Goal: Information Seeking & Learning: Learn about a topic

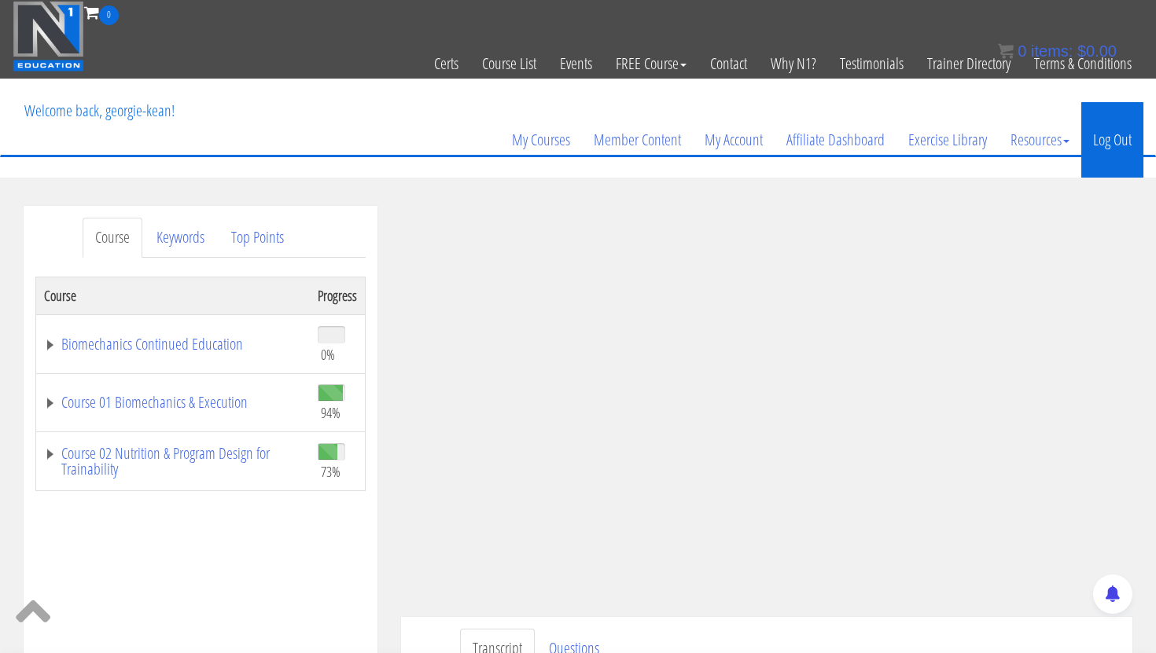
click at [568, 149] on link "Log Out" at bounding box center [1112, 139] width 62 height 75
click at [568, 142] on link "Log Out" at bounding box center [1112, 139] width 62 height 75
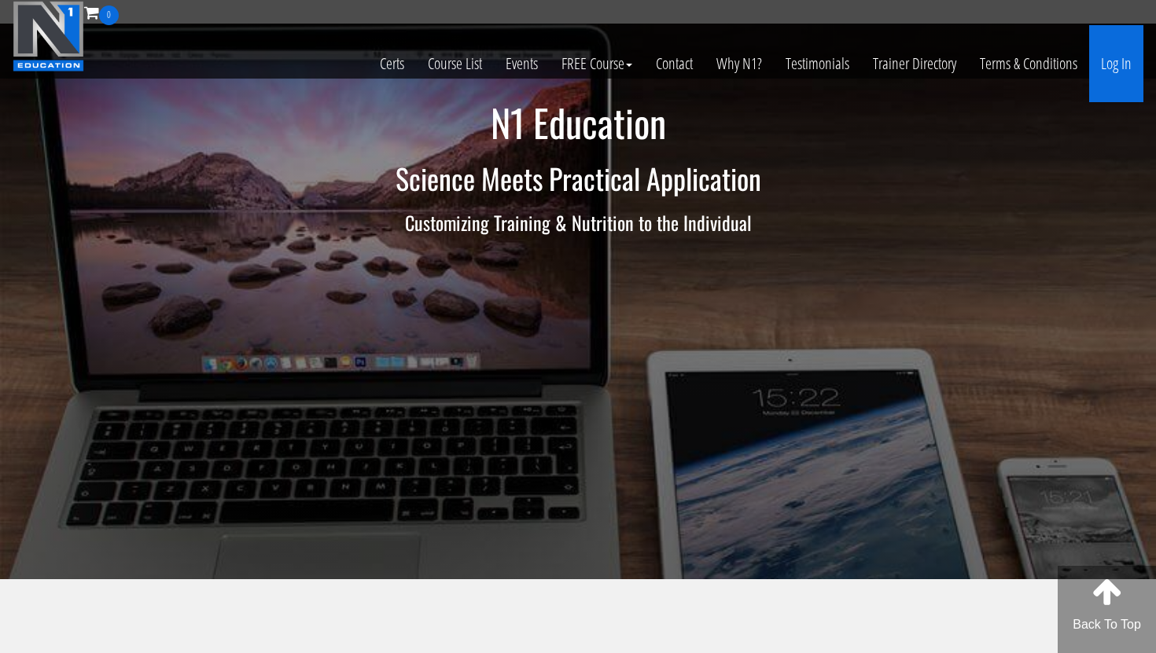
click at [1102, 65] on link "Log In" at bounding box center [1116, 63] width 54 height 77
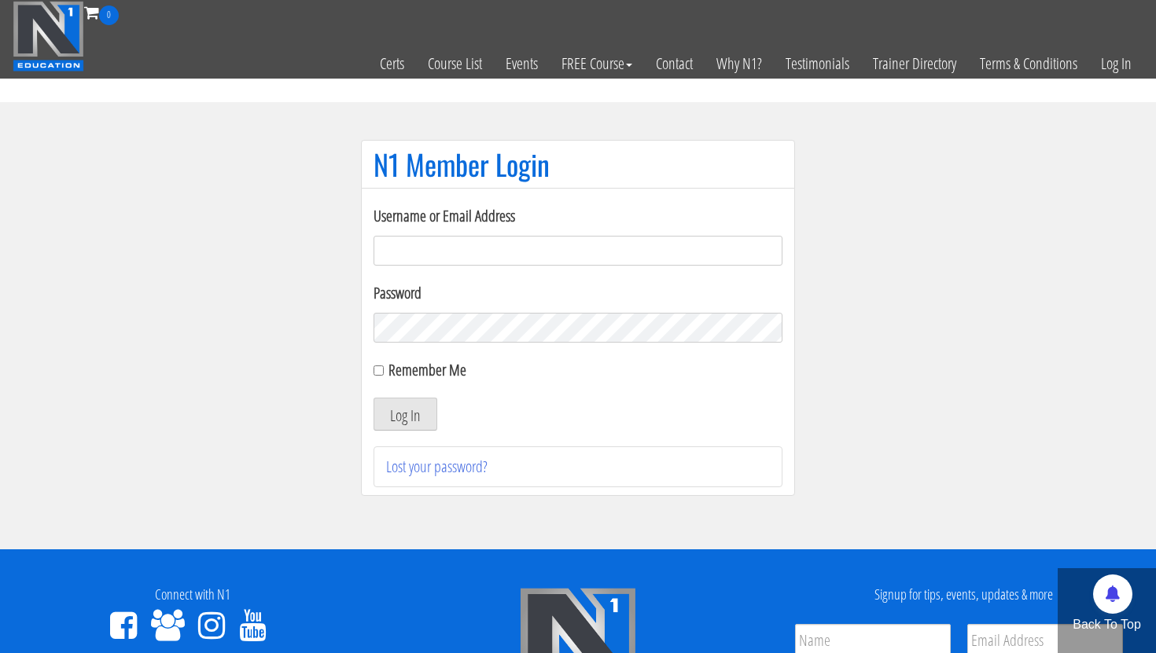
click at [574, 241] on input "Username or Email Address" at bounding box center [577, 251] width 409 height 30
type input "georgiekean@gmail.com"
click at [401, 419] on button "Log In" at bounding box center [405, 414] width 64 height 33
click at [400, 414] on button "Log In" at bounding box center [405, 414] width 64 height 33
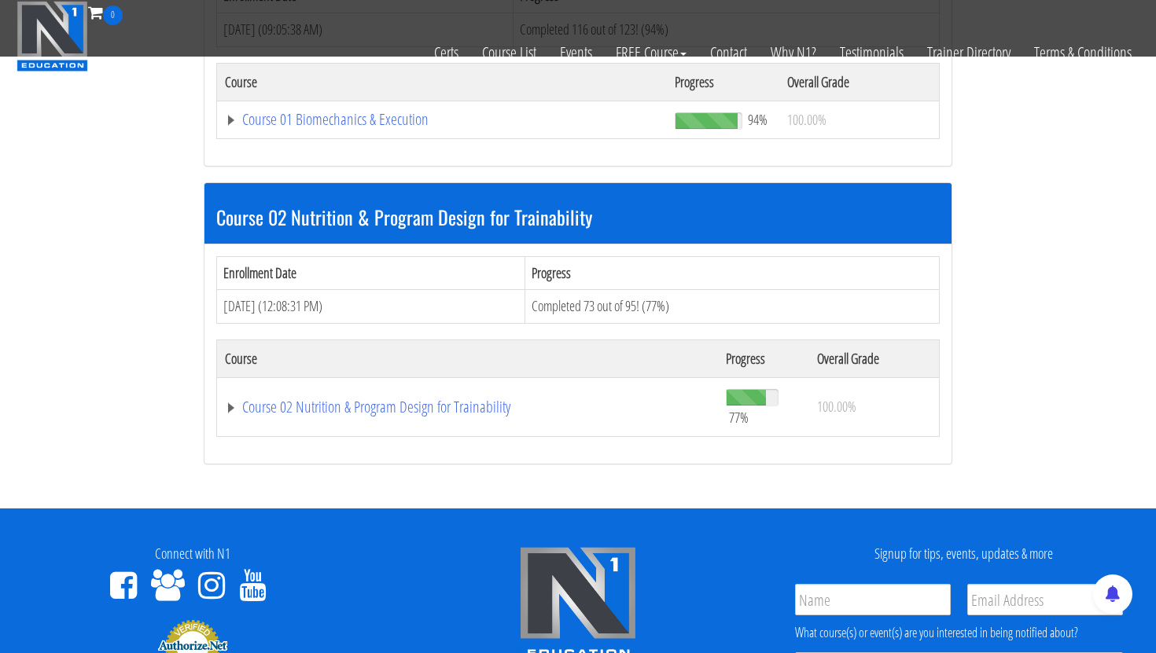
scroll to position [605, 0]
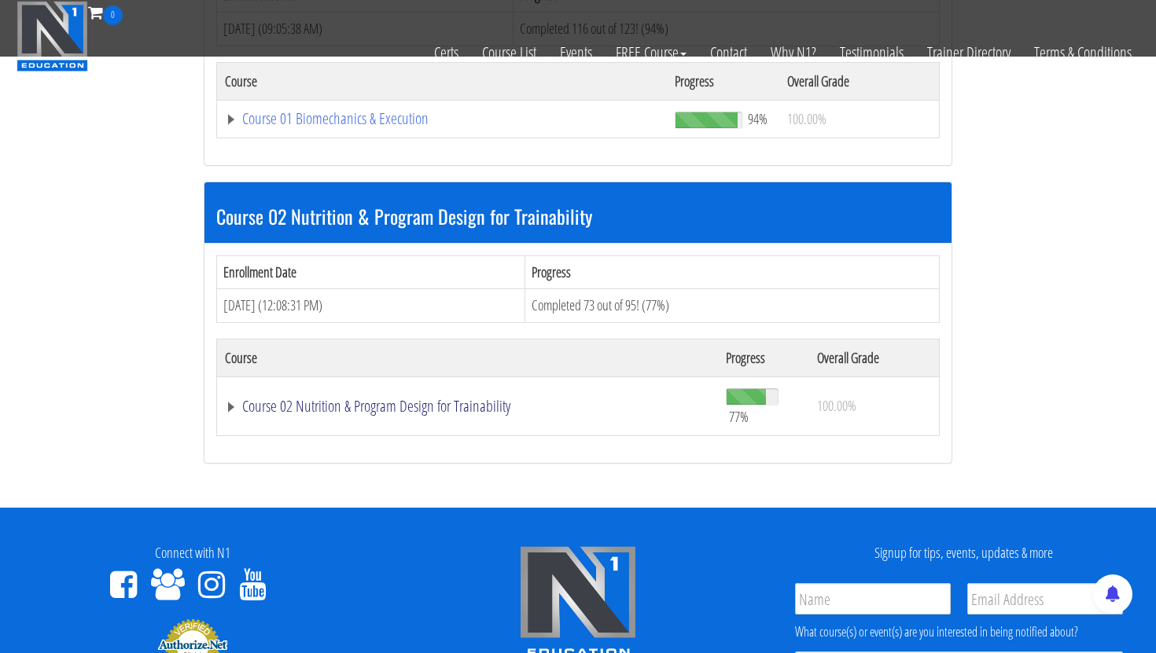
click at [312, 402] on link "Course 02 Nutrition & Program Design for Trainability" at bounding box center [467, 407] width 485 height 16
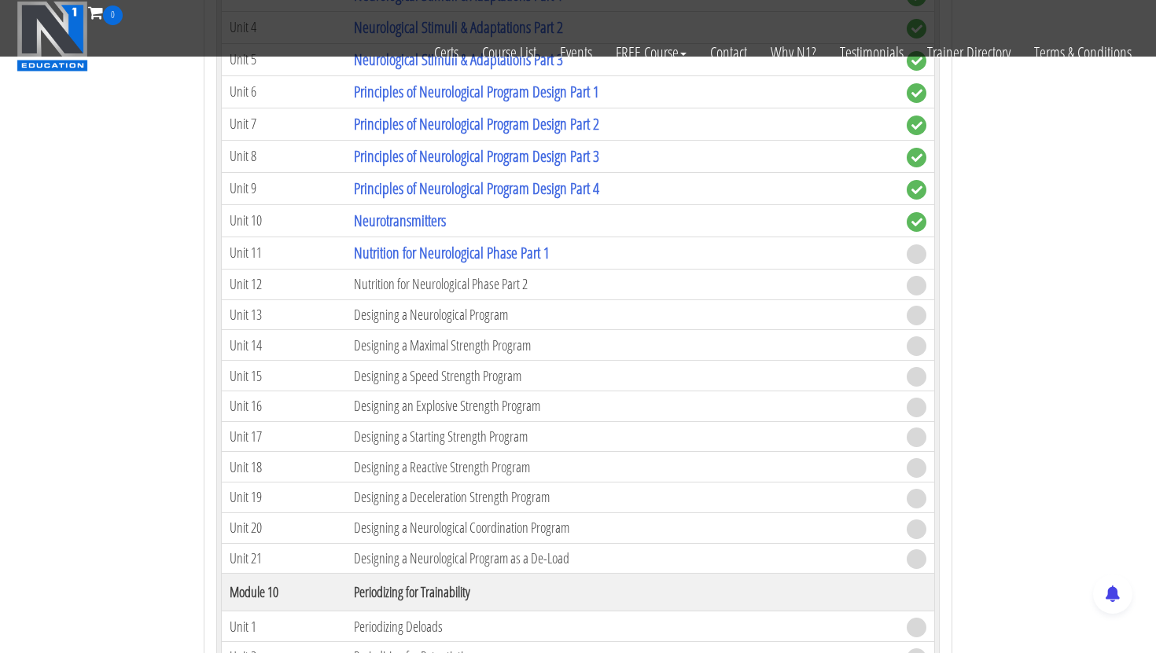
scroll to position [3533, 0]
click at [444, 254] on link "Nutrition for Neurological Phase Part 1" at bounding box center [452, 253] width 196 height 21
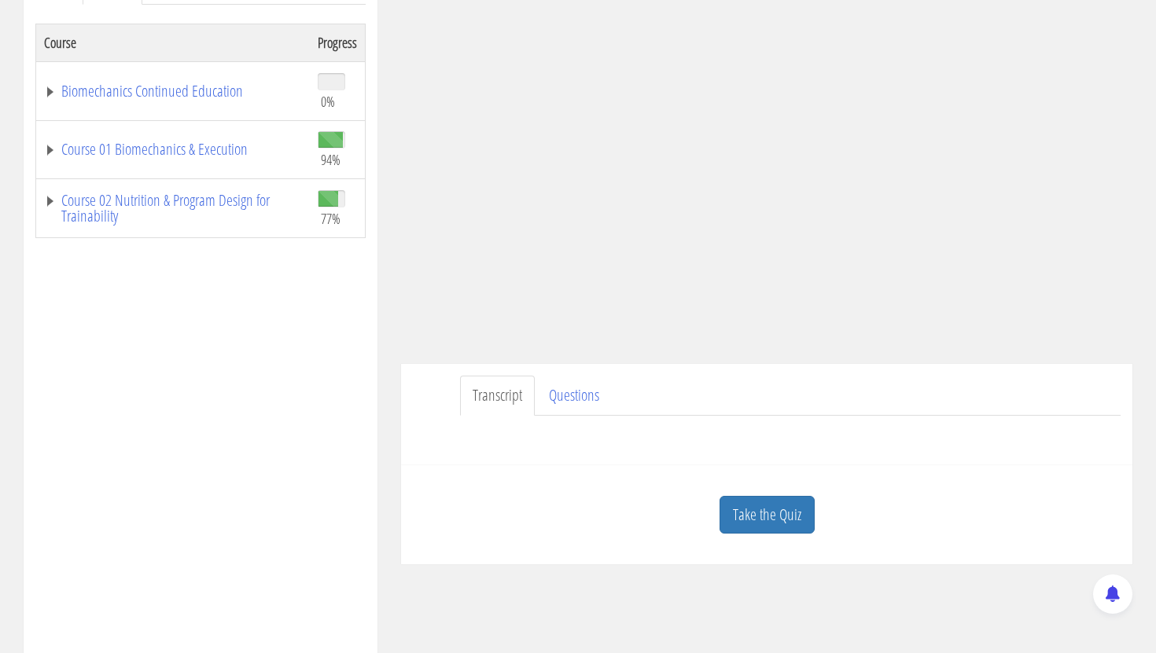
scroll to position [254, 0]
click at [776, 501] on link "Take the Quiz" at bounding box center [766, 514] width 95 height 39
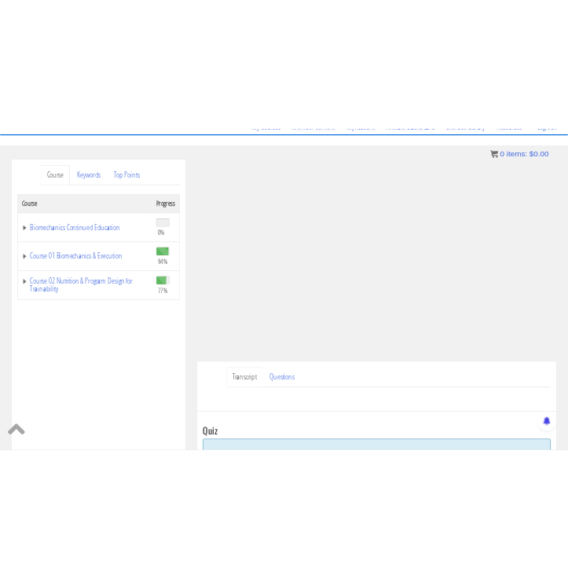
scroll to position [83, 0]
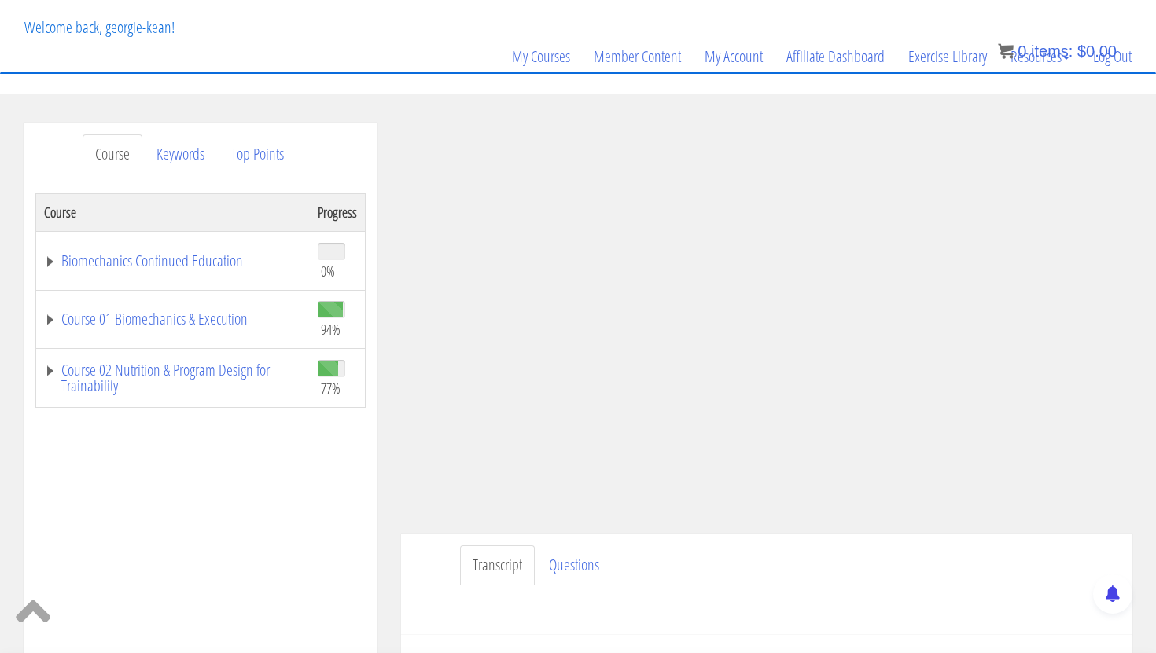
click at [765, 580] on ul "Transcript Questions" at bounding box center [790, 566] width 660 height 40
click at [896, 570] on ul "Transcript Questions" at bounding box center [790, 566] width 660 height 40
click at [962, 578] on ul "Transcript Questions" at bounding box center [790, 566] width 660 height 40
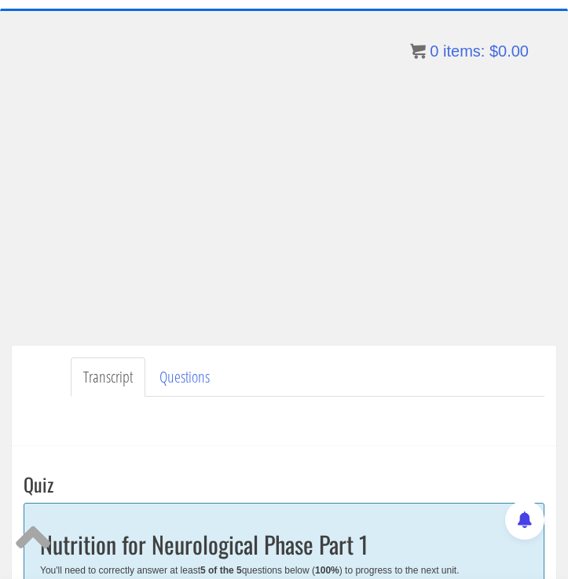
click at [302, 373] on ul "Transcript Questions" at bounding box center [308, 378] width 474 height 40
click at [308, 394] on ul "Transcript Questions" at bounding box center [308, 378] width 474 height 40
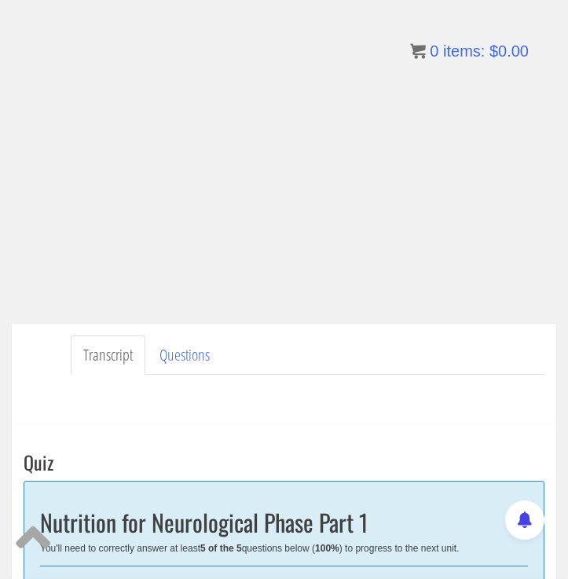
scroll to position [106, 0]
click at [307, 348] on ul "Transcript Questions" at bounding box center [308, 355] width 474 height 40
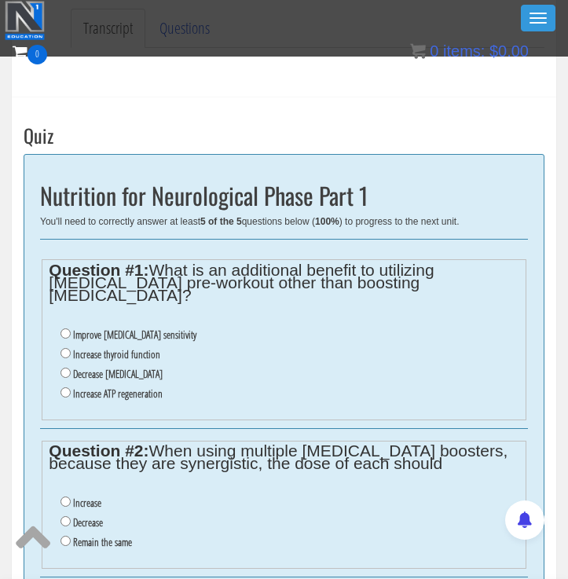
scroll to position [387, 0]
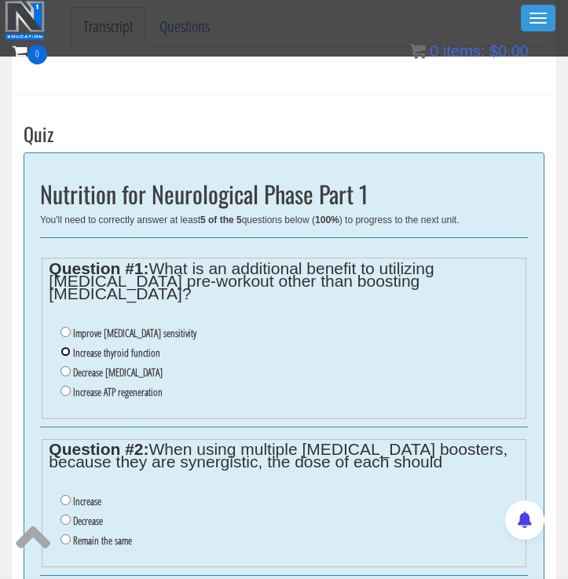
click at [64, 347] on input "Increase thyroid function" at bounding box center [66, 352] width 10 height 10
radio input "true"
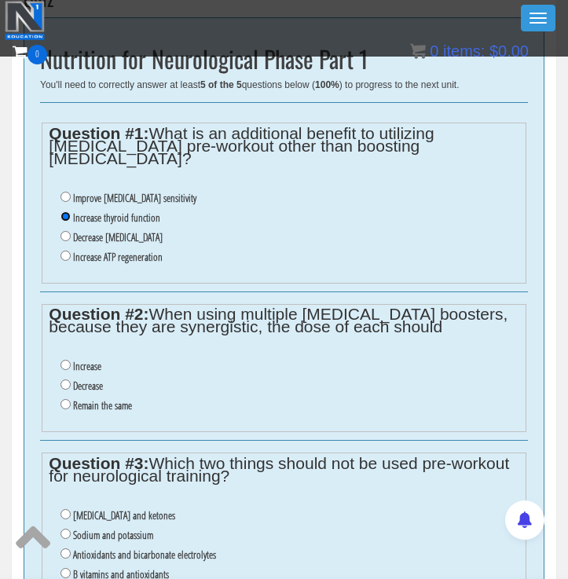
scroll to position [532, 0]
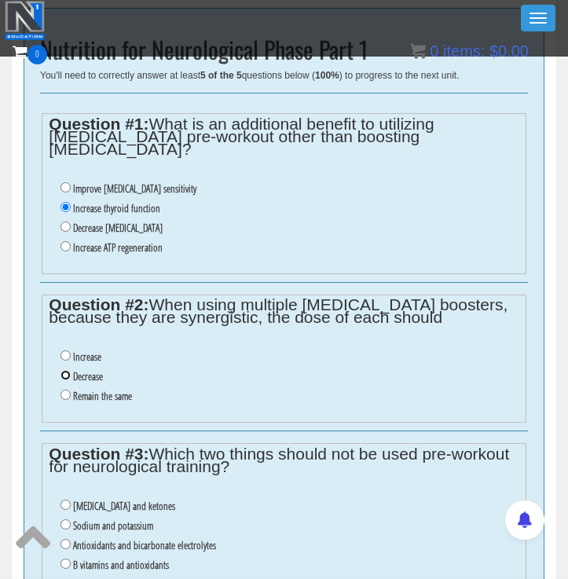
click at [64, 370] on input "Decrease" at bounding box center [66, 375] width 10 height 10
radio input "true"
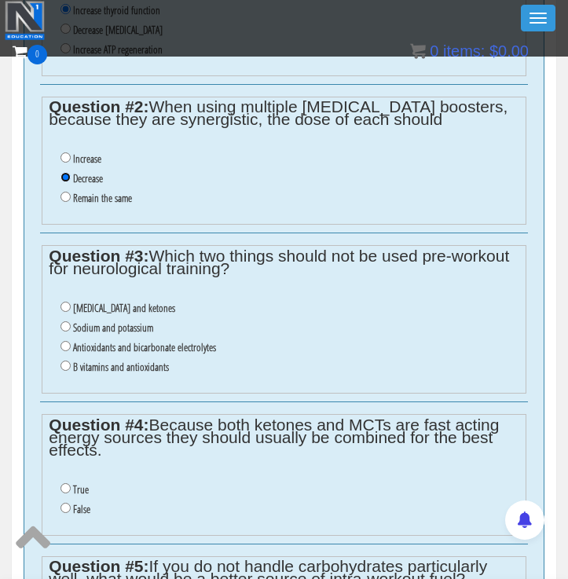
scroll to position [730, 0]
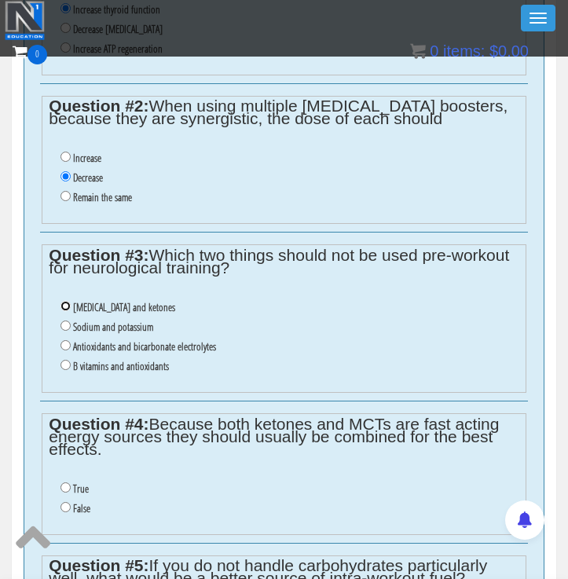
click at [64, 301] on input "Glutamine and ketones" at bounding box center [66, 306] width 10 height 10
radio input "true"
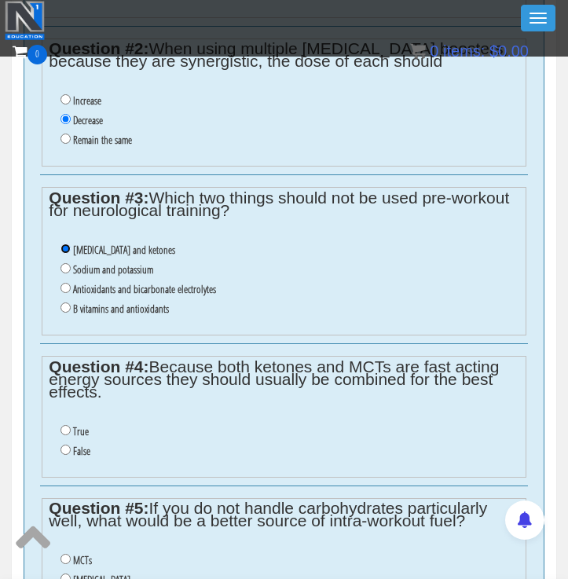
scroll to position [792, 0]
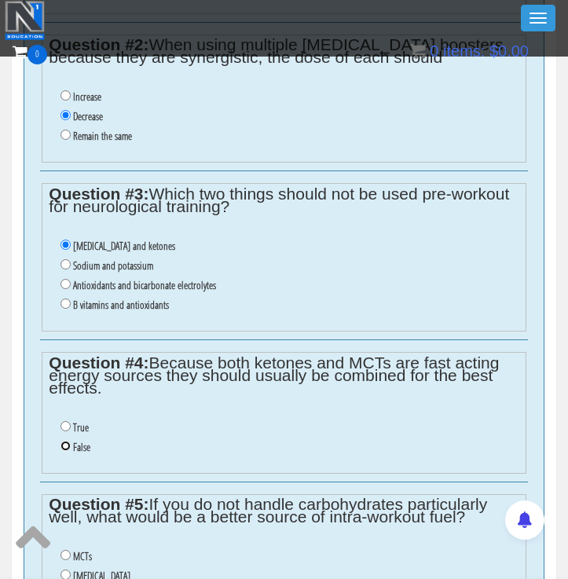
click at [68, 441] on input "False" at bounding box center [66, 446] width 10 height 10
radio input "true"
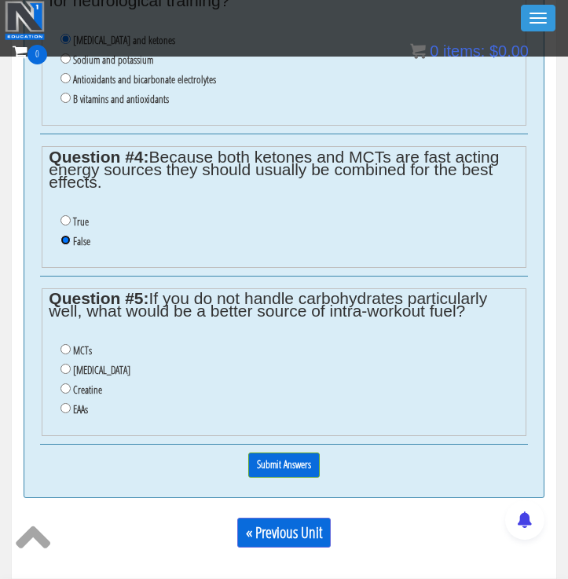
scroll to position [1003, 0]
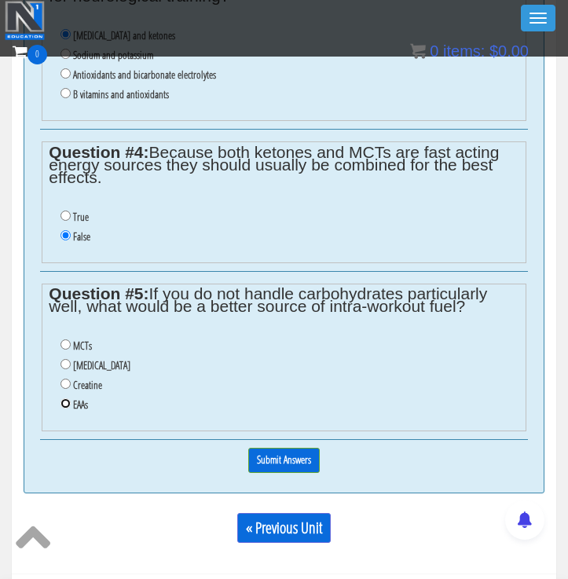
click at [66, 399] on input "EAAs" at bounding box center [66, 404] width 10 height 10
radio input "true"
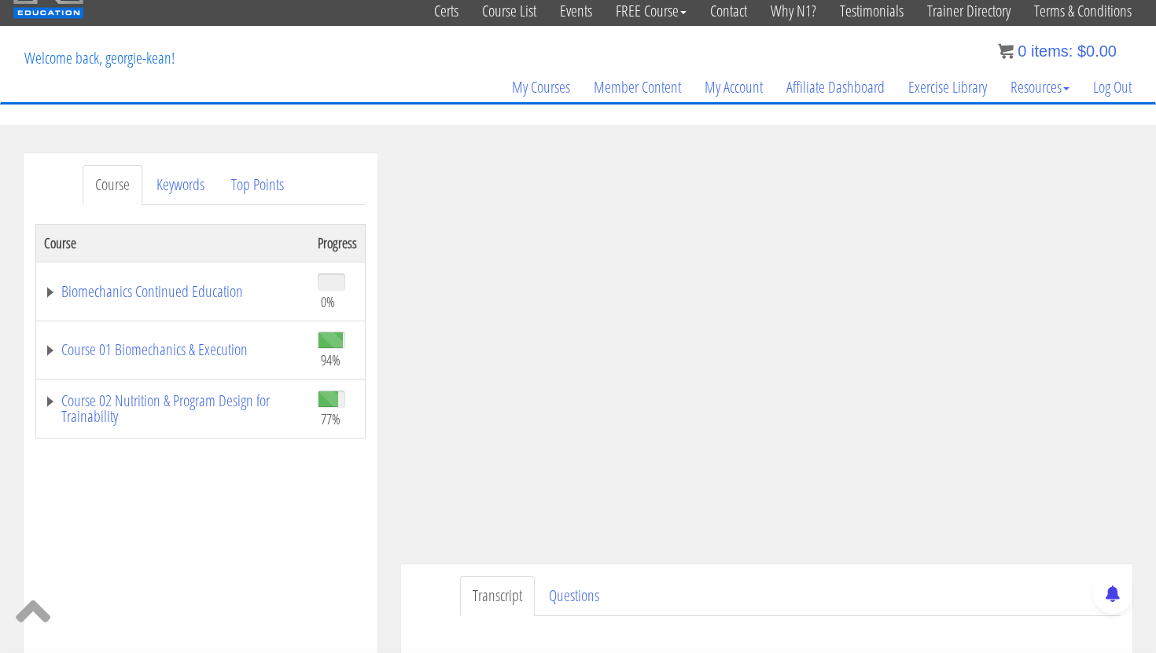
scroll to position [0, 0]
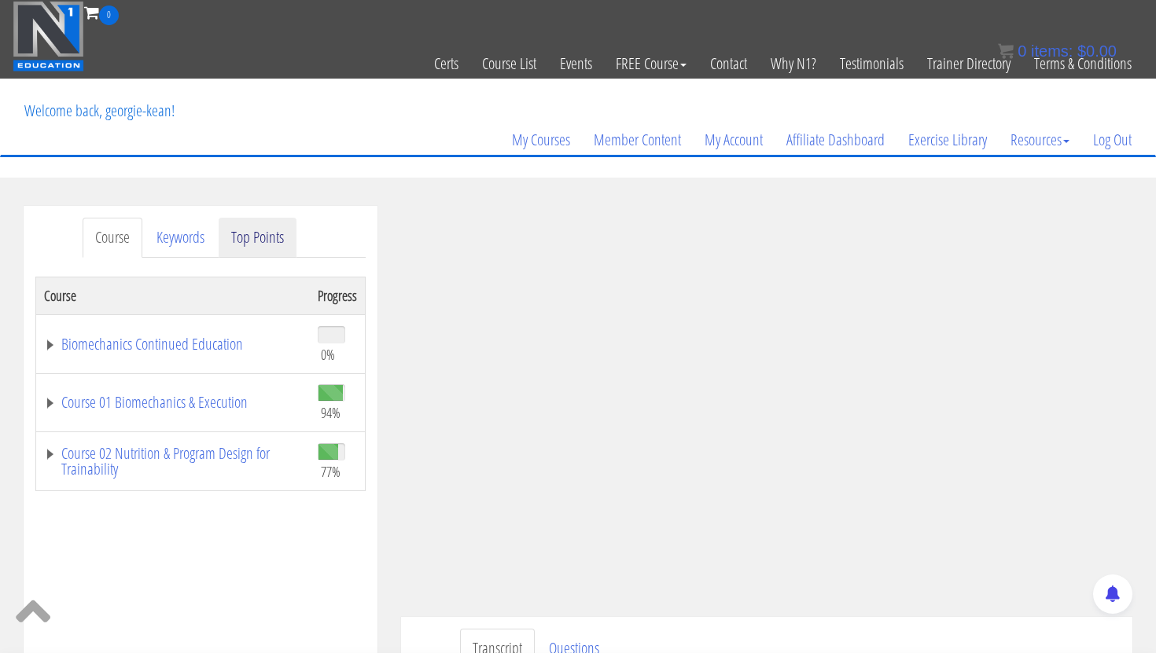
click at [263, 236] on link "Top Points" at bounding box center [258, 238] width 78 height 40
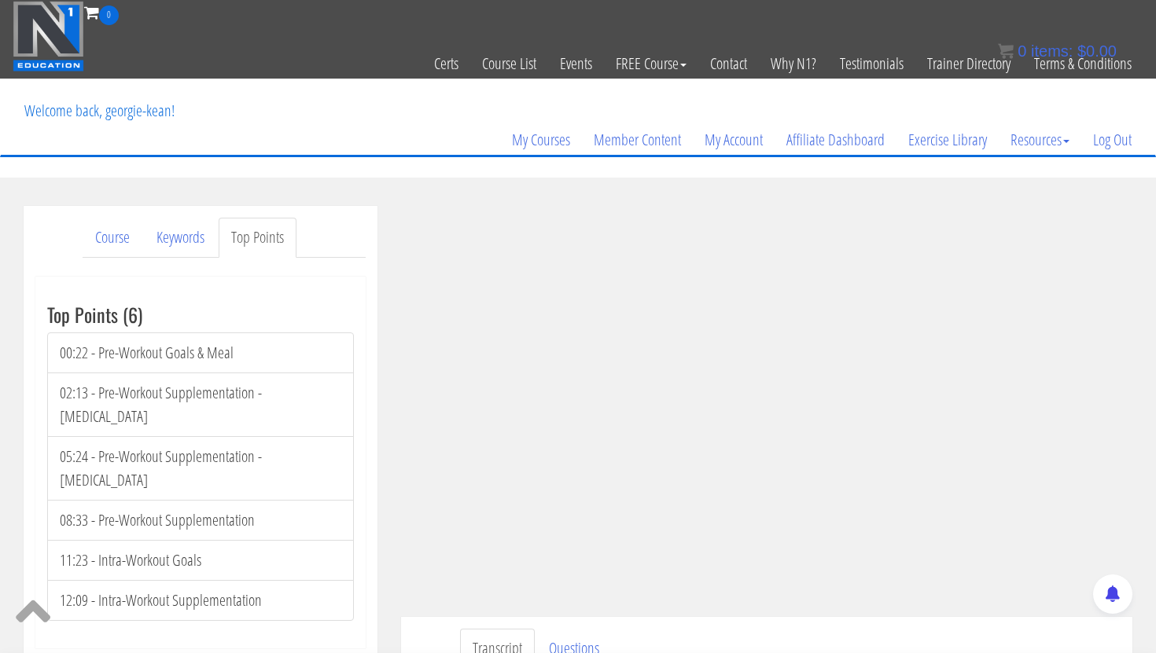
scroll to position [7, 0]
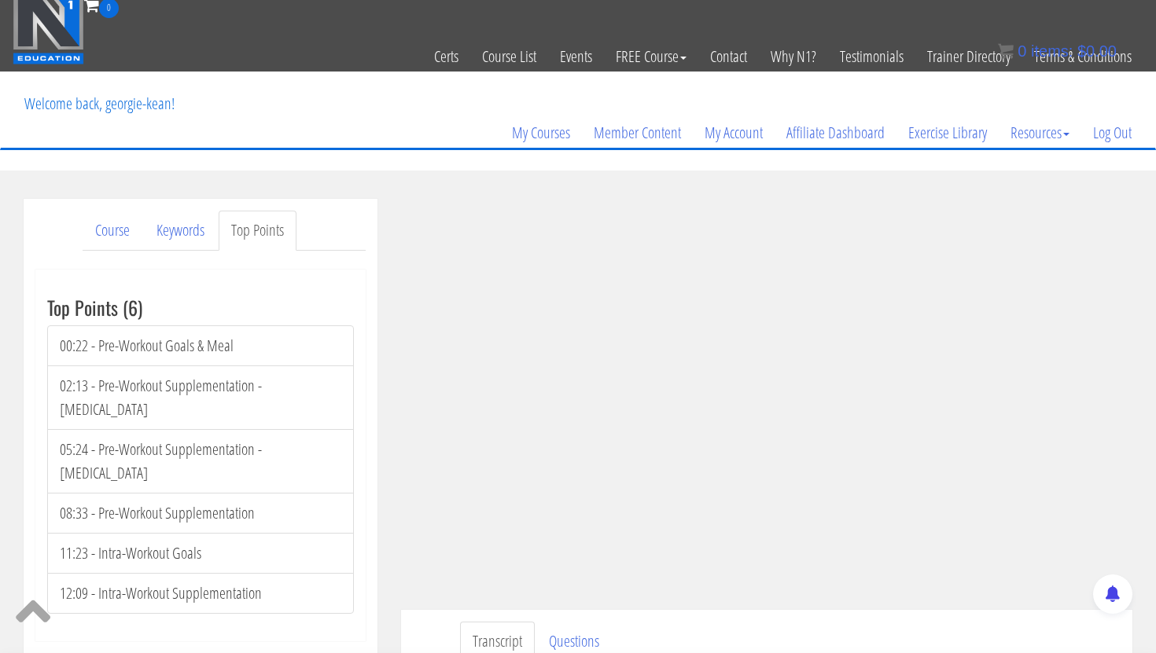
click at [387, 556] on div "Course Keywords Top Points Course Progress Biomechanics Continued Education 0% …" at bounding box center [200, 435] width 377 height 473
click at [444, 95] on div "My Courses Member Content My Account Affiliate Dashboard Exercise Library Resou…" at bounding box center [578, 109] width 1131 height 75
click at [429, 149] on nav "Welcome back, georgie-kean! My Courses Member Content My Account Affiliate Dash…" at bounding box center [578, 111] width 1156 height 79
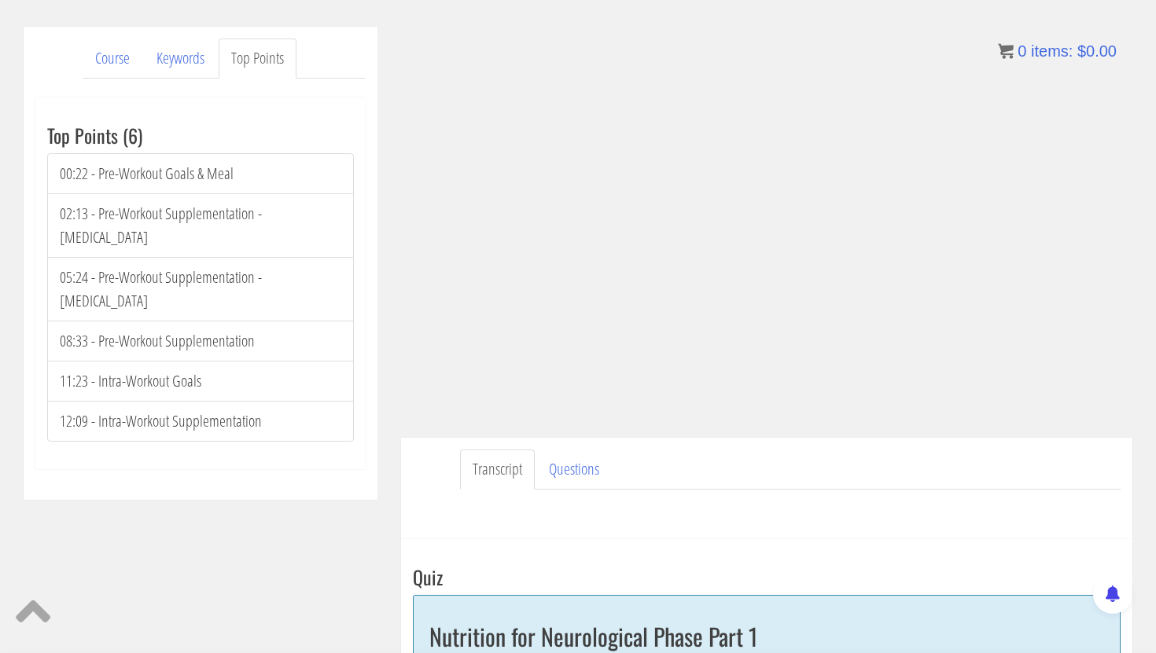
scroll to position [189, 0]
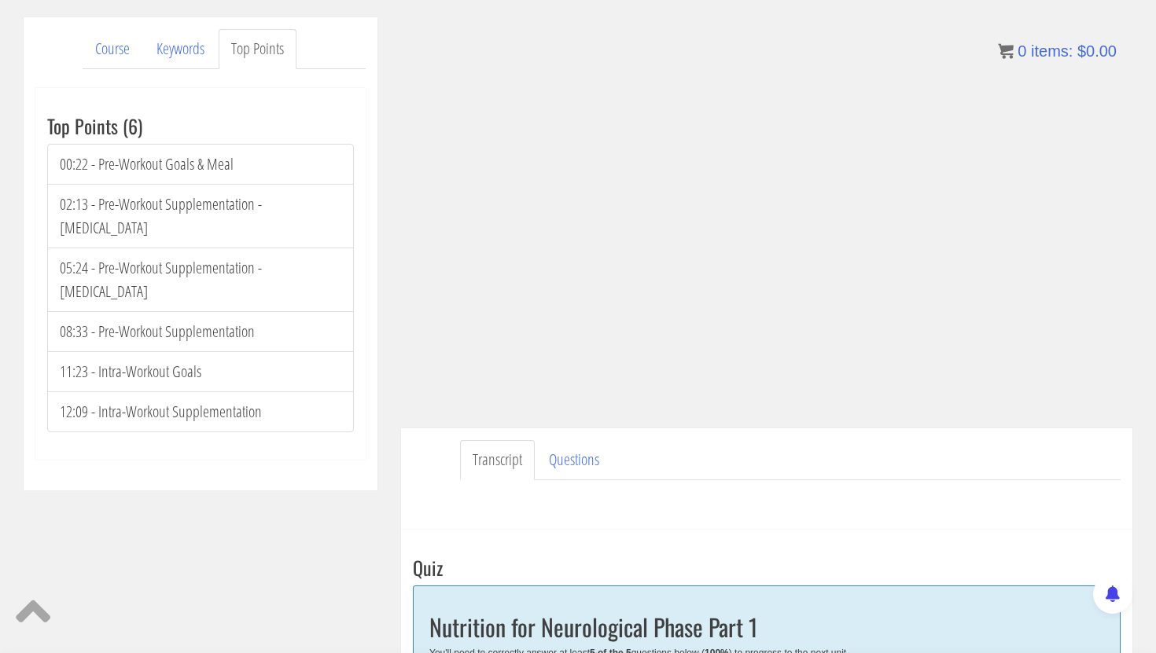
click at [881, 445] on ul "Transcript Questions" at bounding box center [790, 460] width 660 height 40
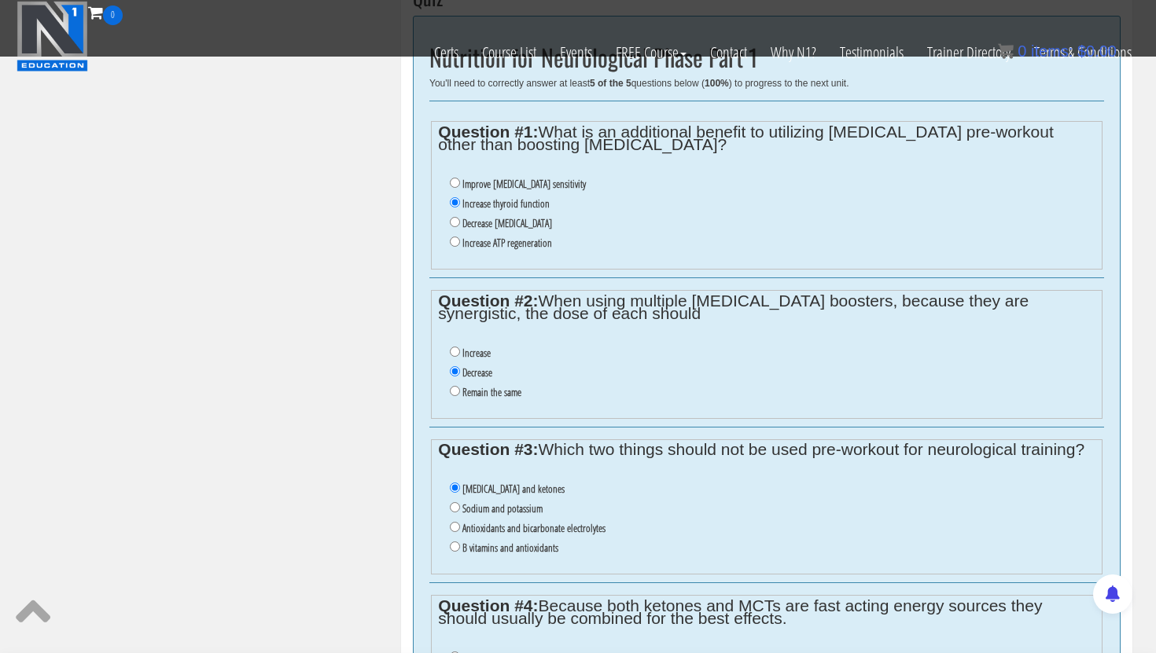
scroll to position [665, 0]
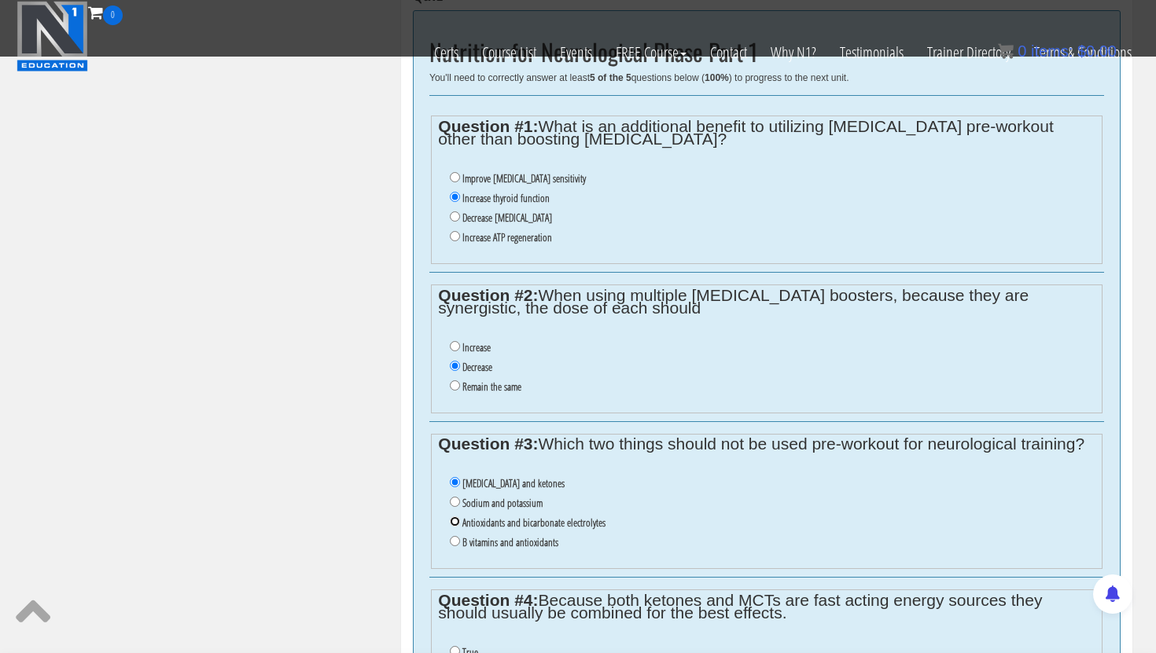
click at [451, 521] on input "Antioxidants and bicarbonate electrolytes" at bounding box center [455, 522] width 10 height 10
radio input "true"
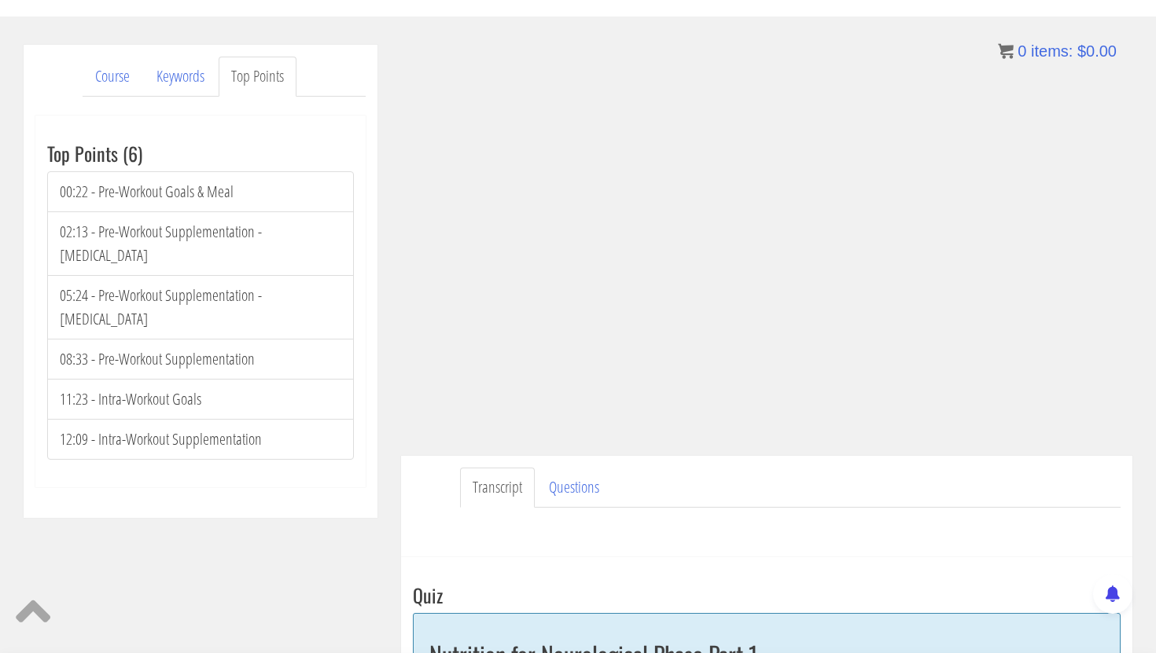
scroll to position [160, 0]
radio input "true"
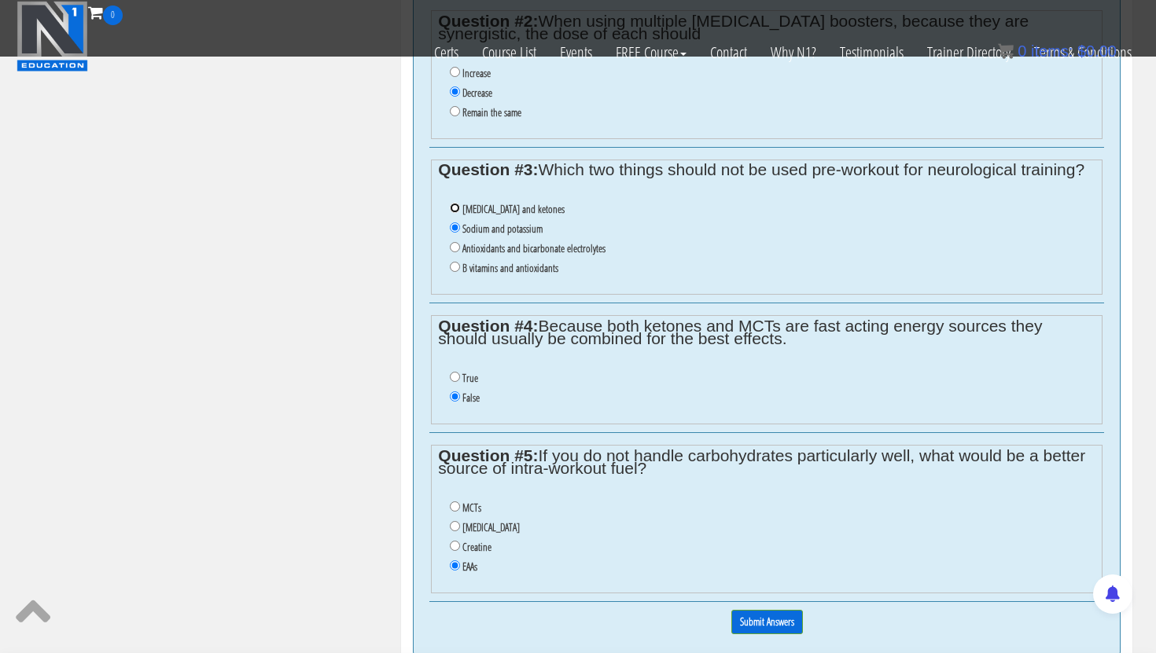
click at [450, 203] on input "Glutamine and ketones" at bounding box center [455, 208] width 10 height 10
radio input "true"
click at [450, 223] on input "Sodium and potassium" at bounding box center [455, 228] width 10 height 10
radio input "true"
click at [450, 242] on input "Antioxidants and bicarbonate electrolytes" at bounding box center [455, 247] width 10 height 10
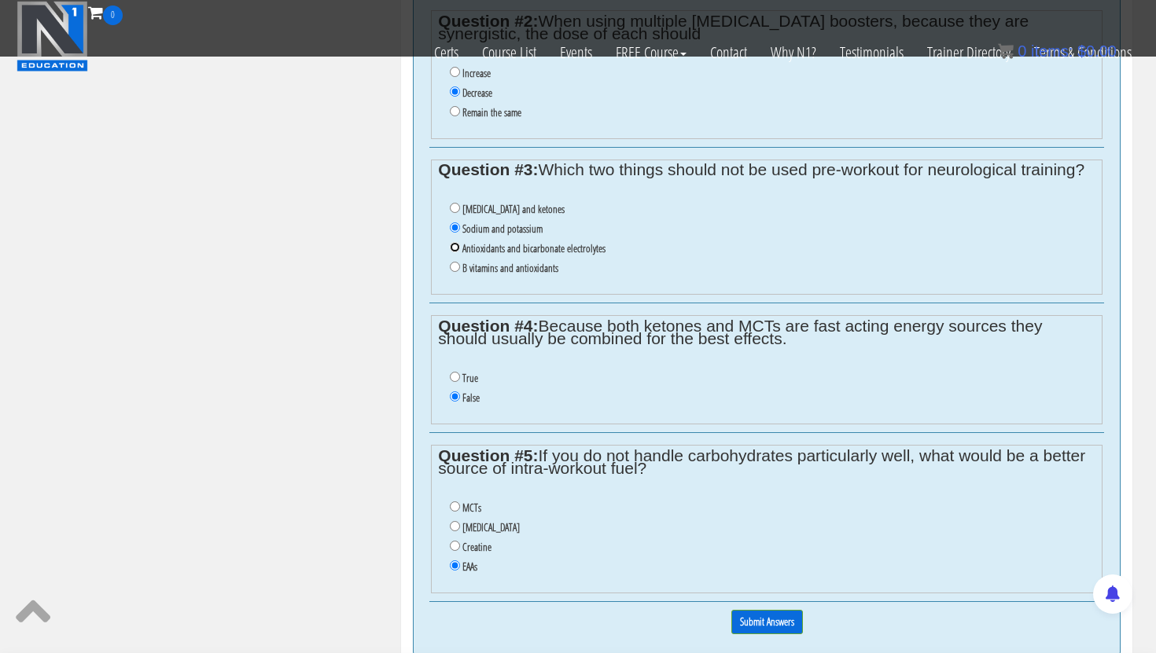
radio input "true"
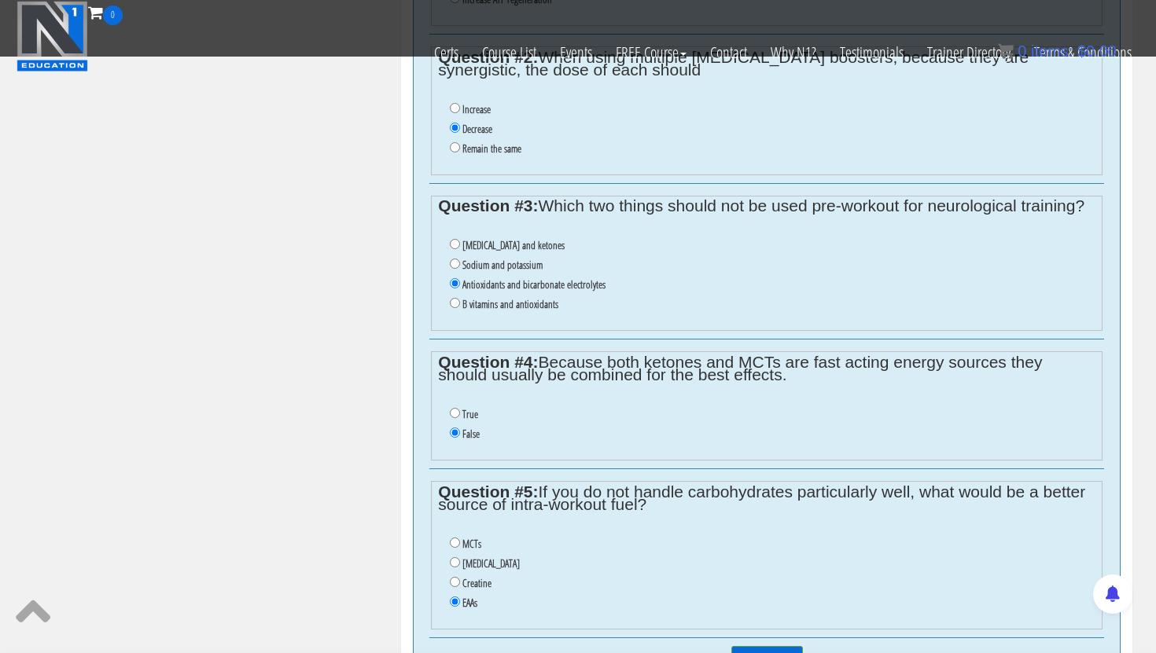
scroll to position [907, 0]
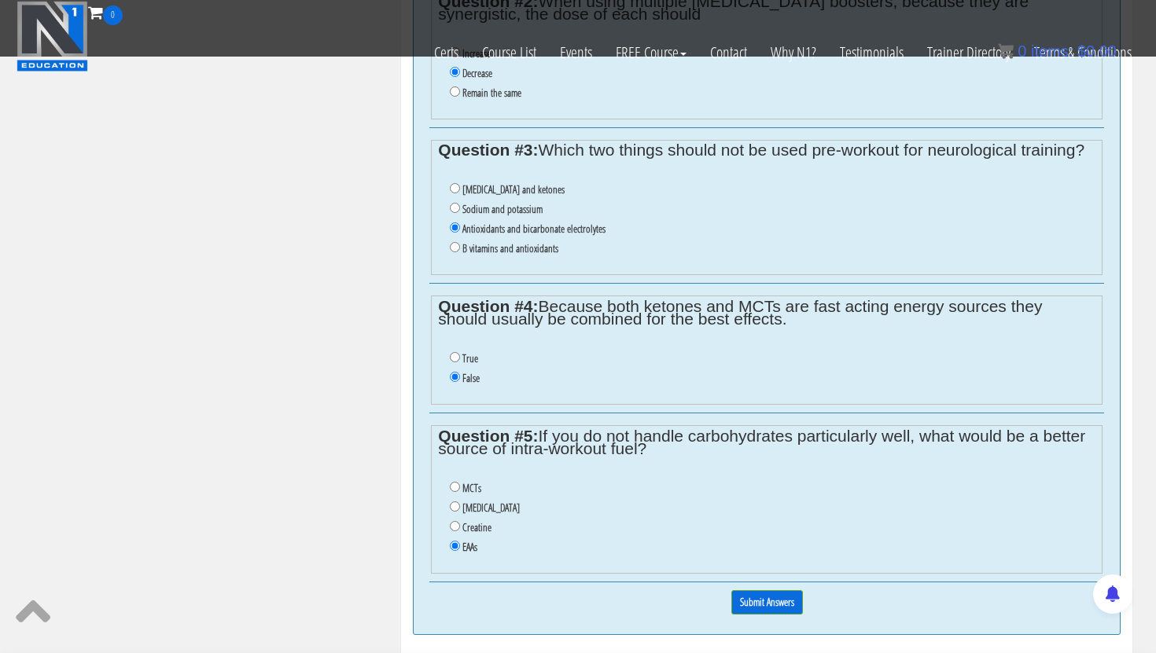
scroll to position [962, 0]
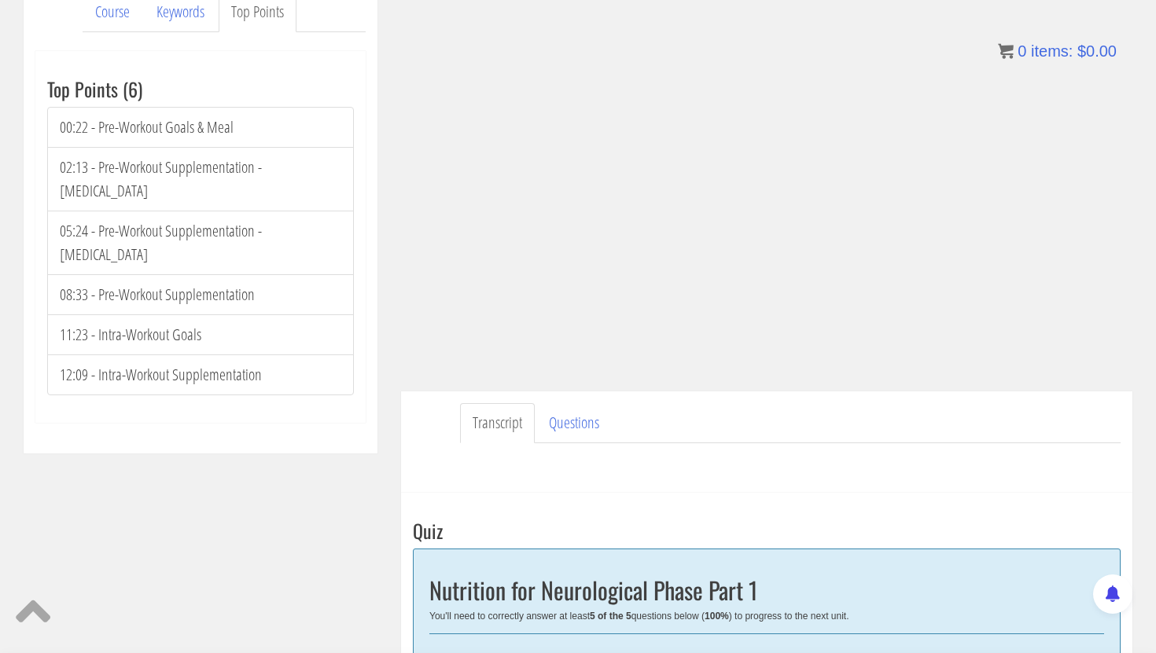
scroll to position [227, 0]
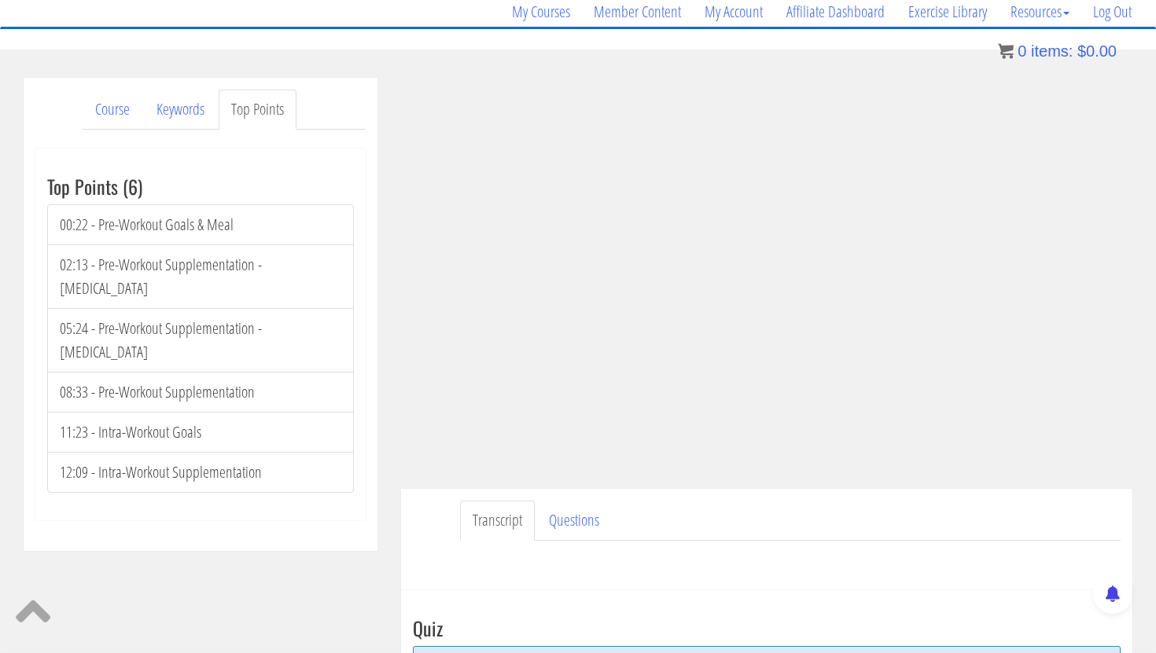
scroll to position [135, 0]
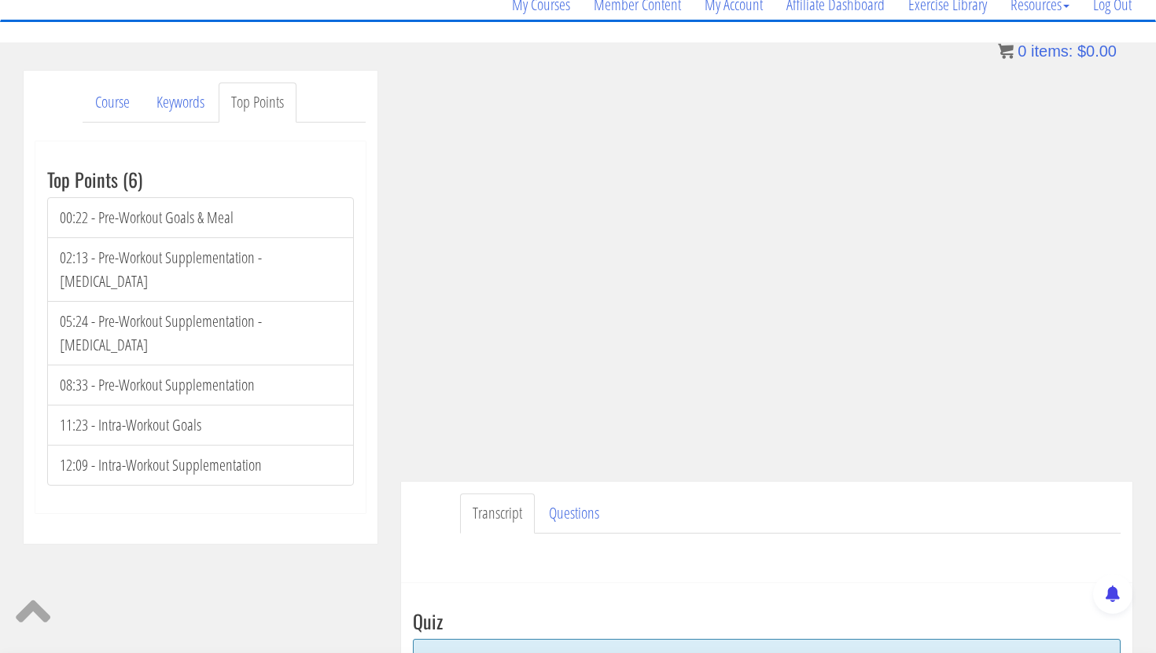
click at [927, 506] on ul "Transcript Questions" at bounding box center [790, 514] width 660 height 40
click at [926, 518] on ul "Transcript Questions" at bounding box center [790, 514] width 660 height 40
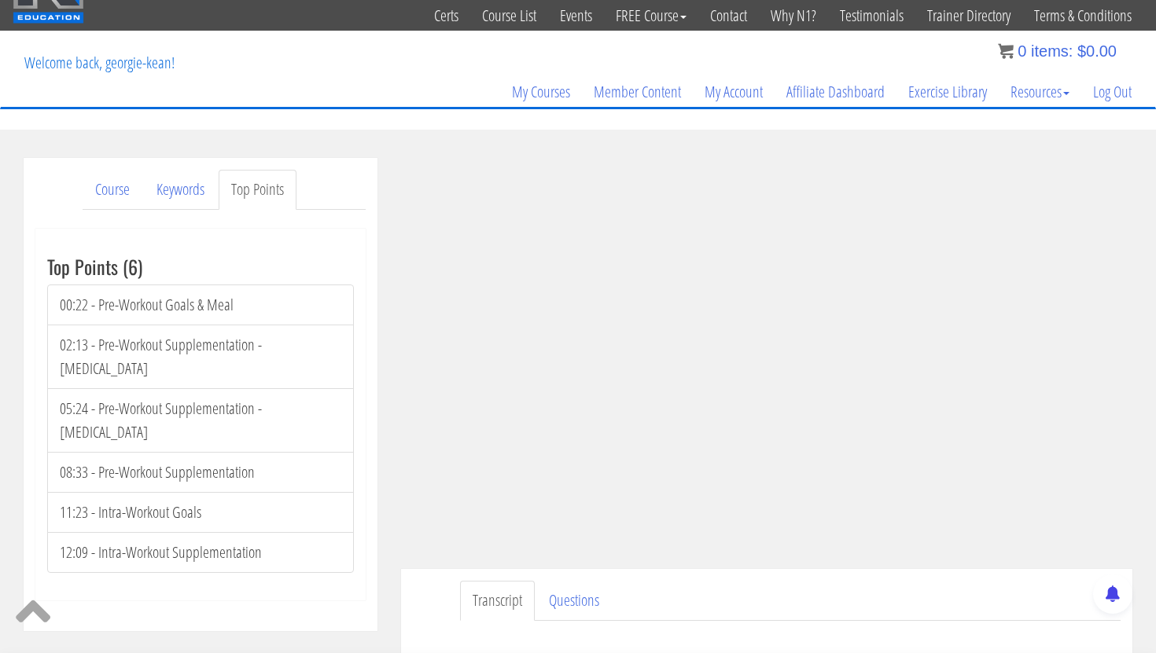
scroll to position [0, 0]
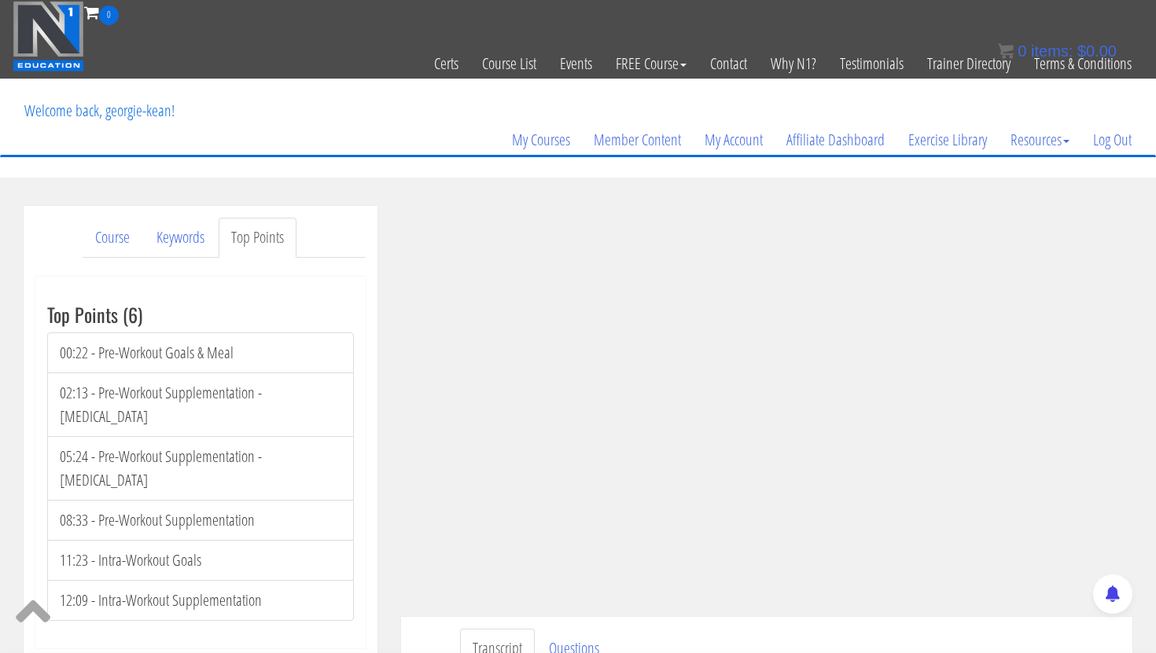
click at [384, 604] on div "Course Keywords Top Points Course Progress Biomechanics Continued Education 0% …" at bounding box center [200, 442] width 377 height 473
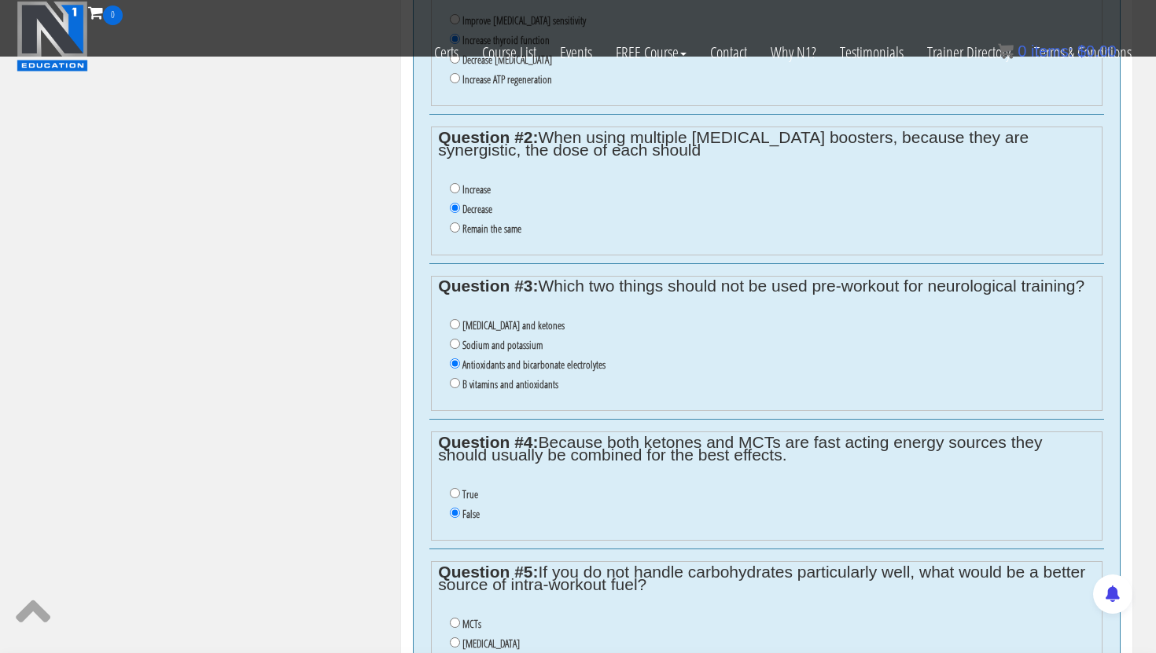
scroll to position [922, 0]
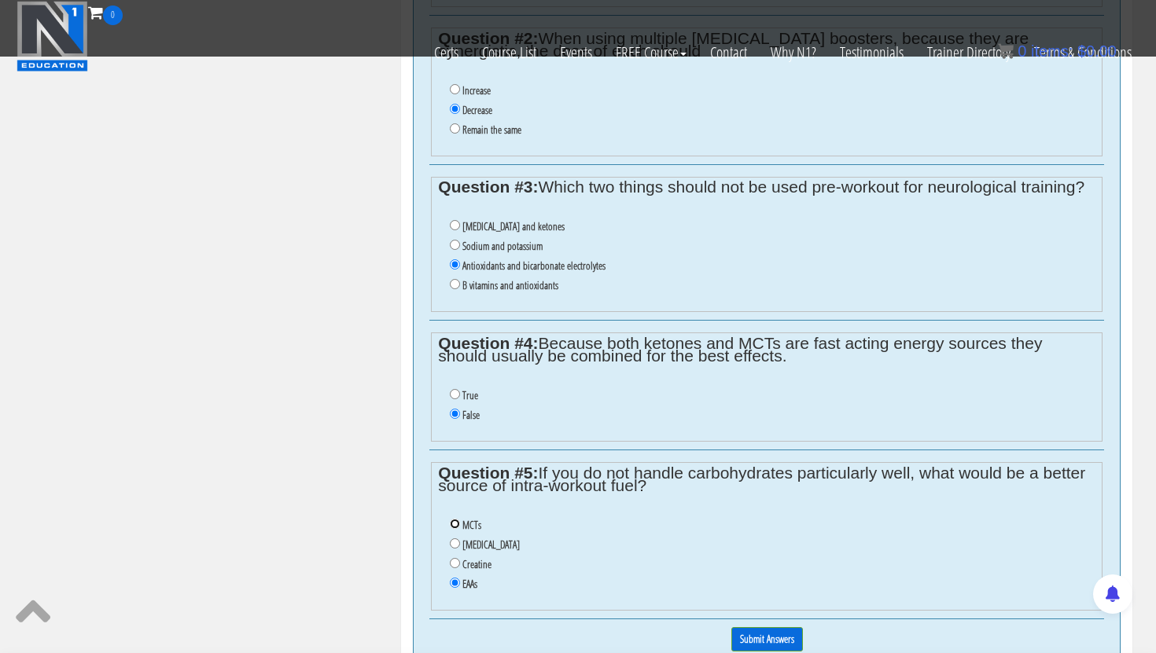
click at [456, 526] on input "MCTs" at bounding box center [455, 524] width 10 height 10
radio input "true"
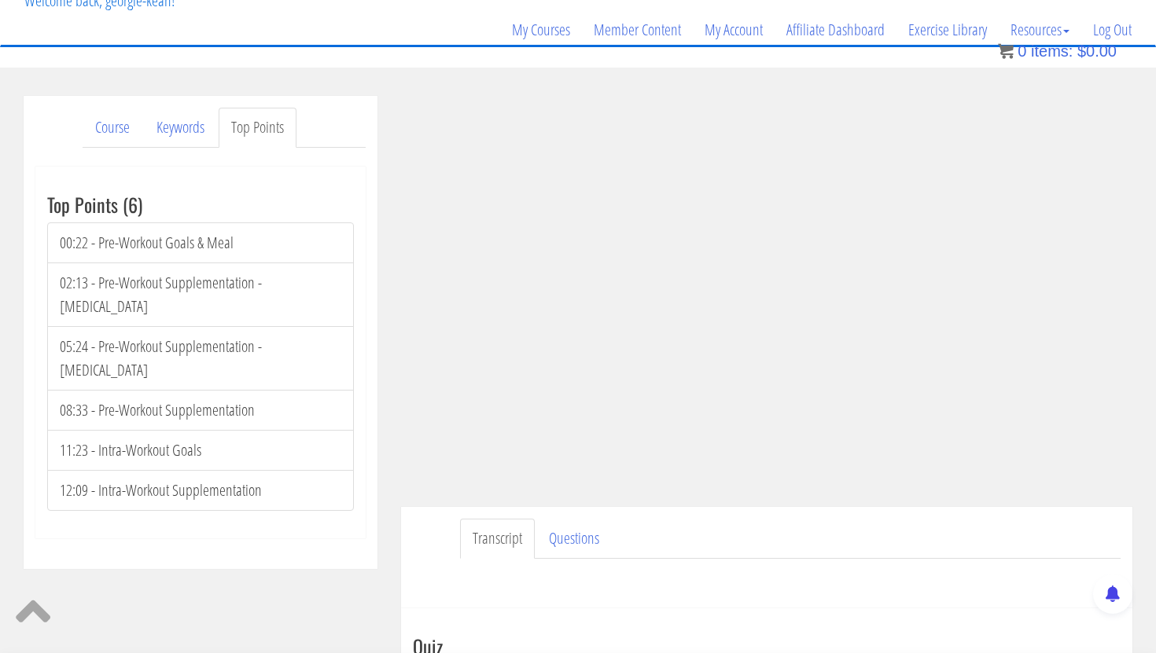
scroll to position [125, 0]
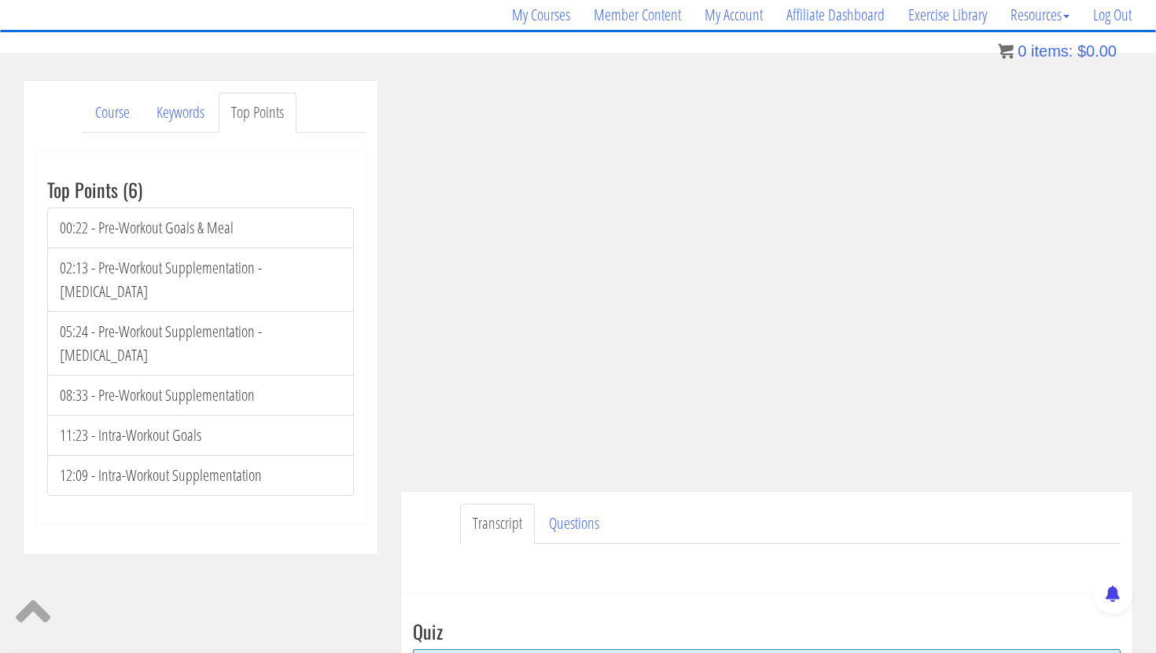
radio input "true"
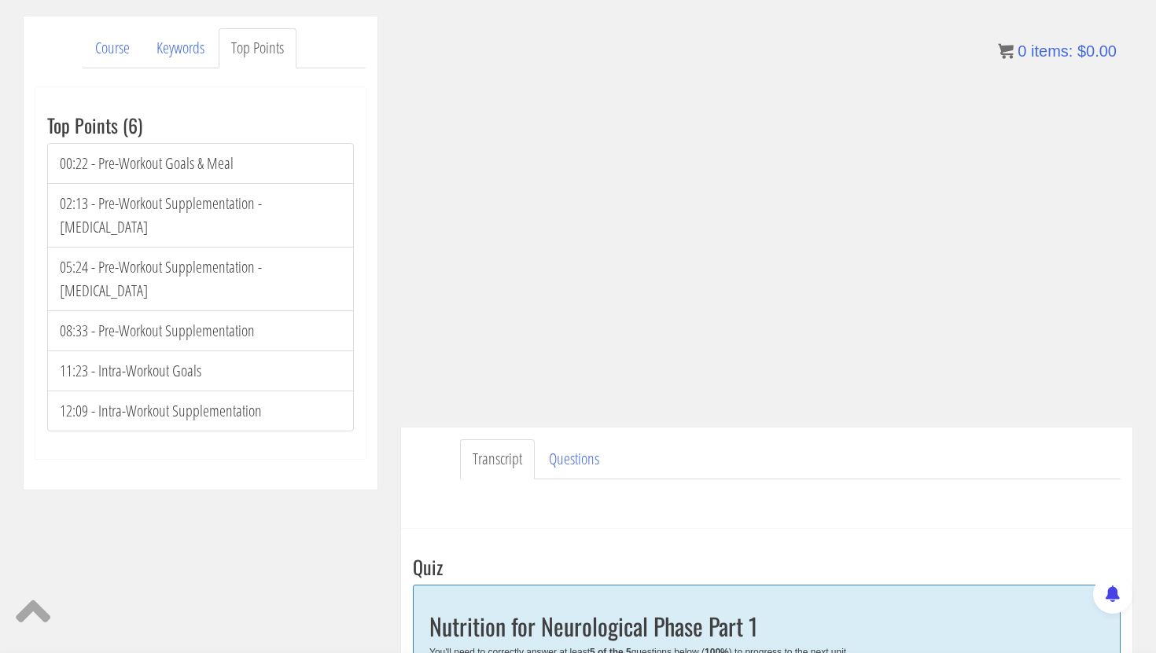
scroll to position [197, 0]
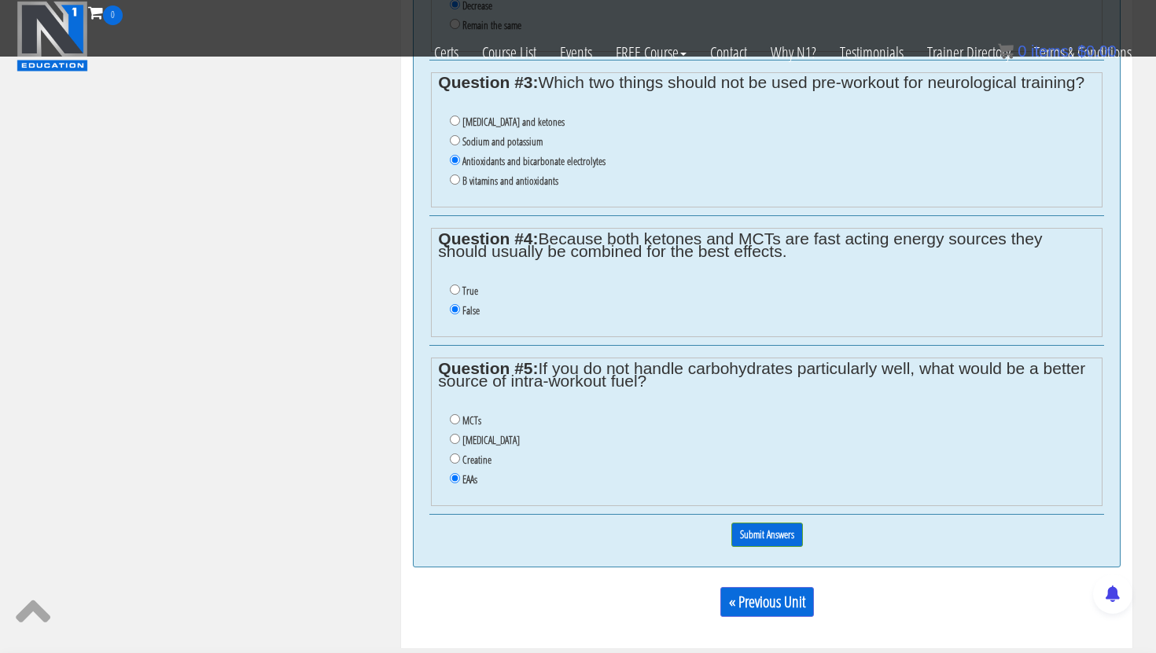
scroll to position [1028, 0]
click at [457, 424] on li "MCTs" at bounding box center [772, 420] width 645 height 20
click at [455, 421] on input "MCTs" at bounding box center [455, 419] width 10 height 10
radio input "true"
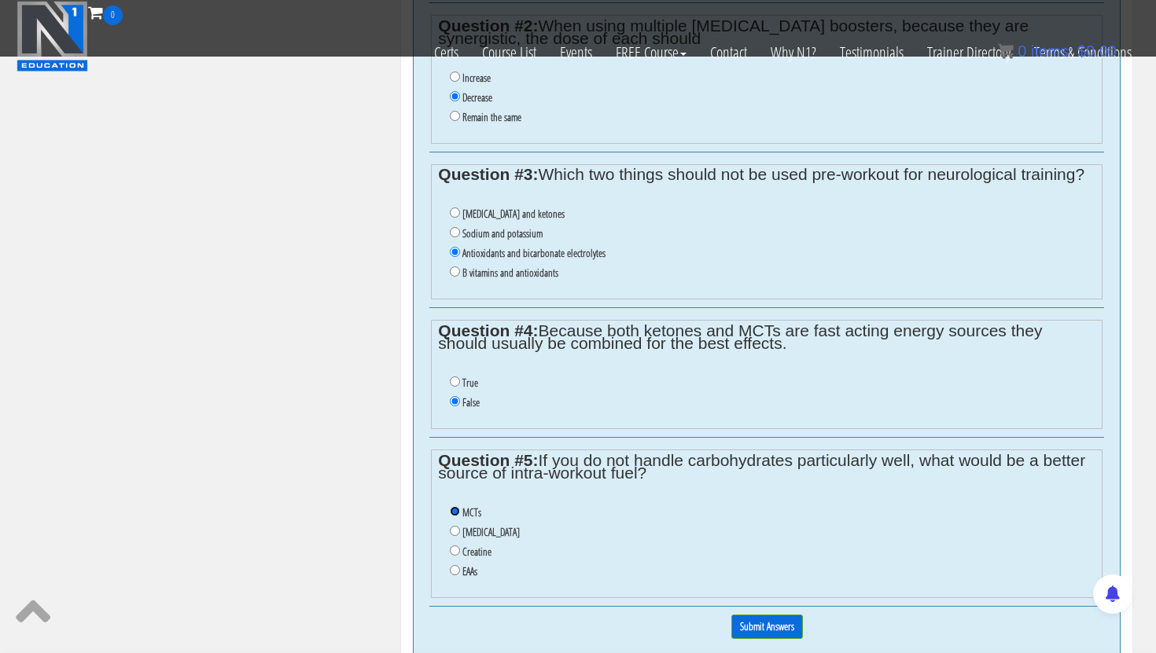
scroll to position [944, 0]
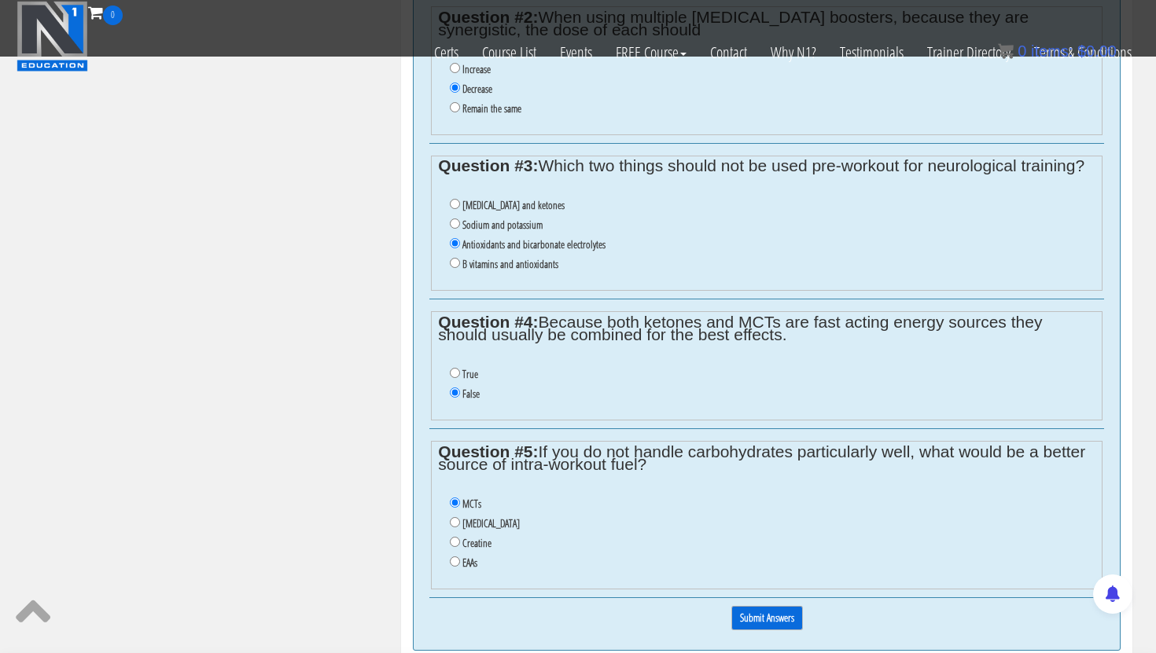
click at [763, 617] on input "Submit Answers" at bounding box center [767, 618] width 72 height 24
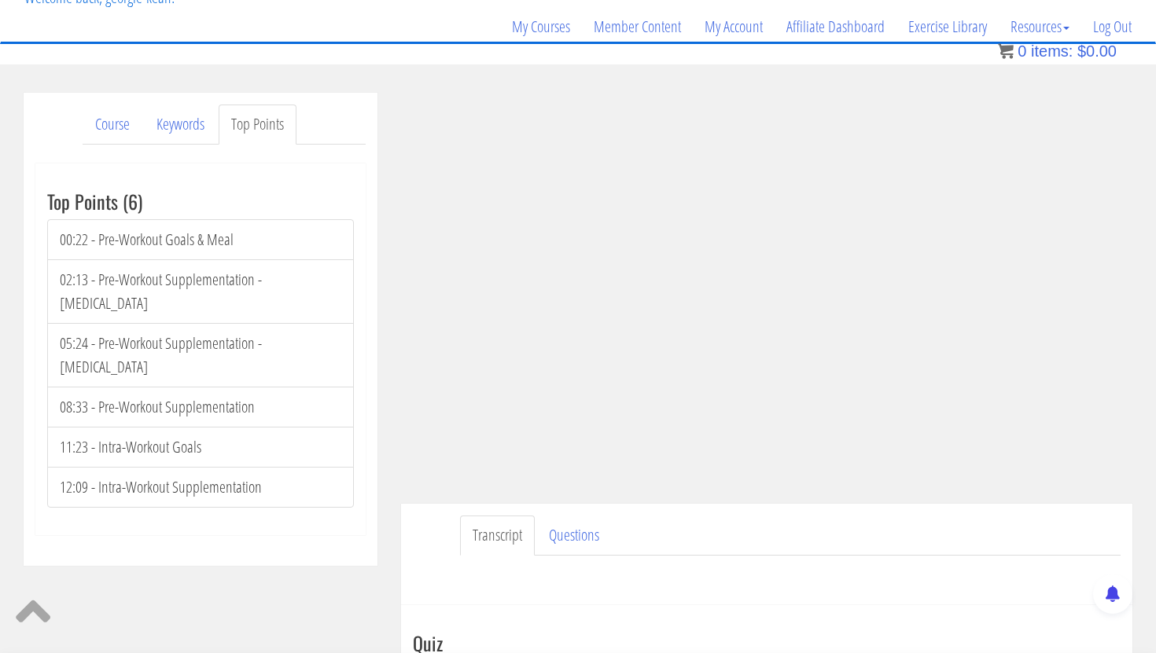
scroll to position [20, 0]
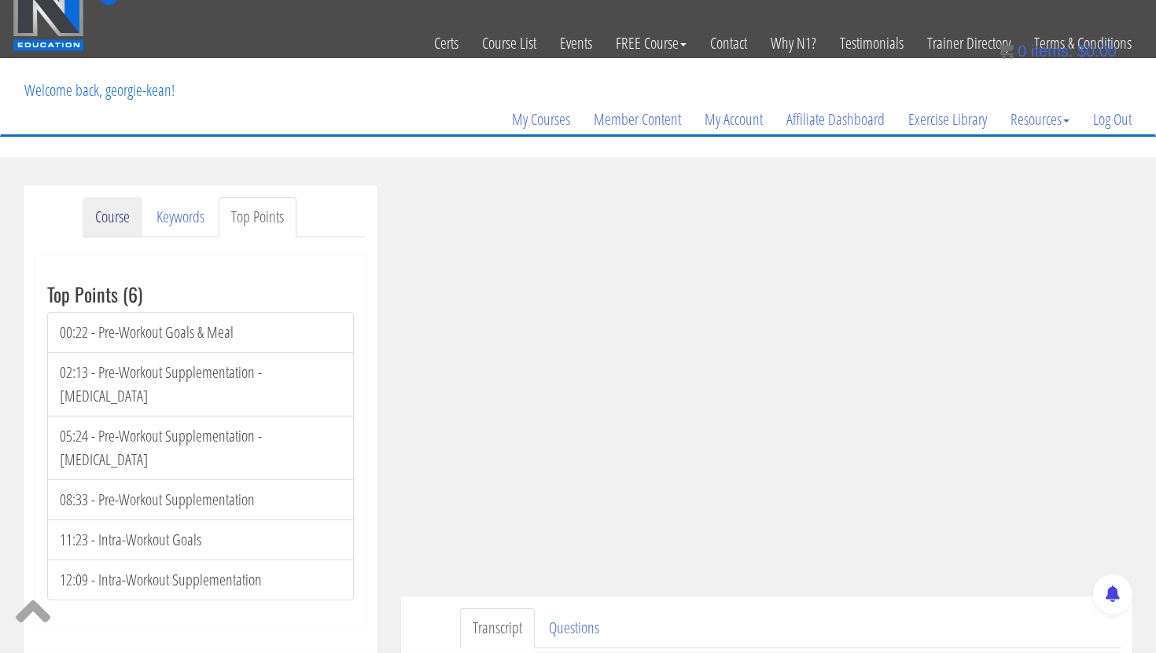
click at [116, 224] on link "Course" at bounding box center [113, 217] width 60 height 40
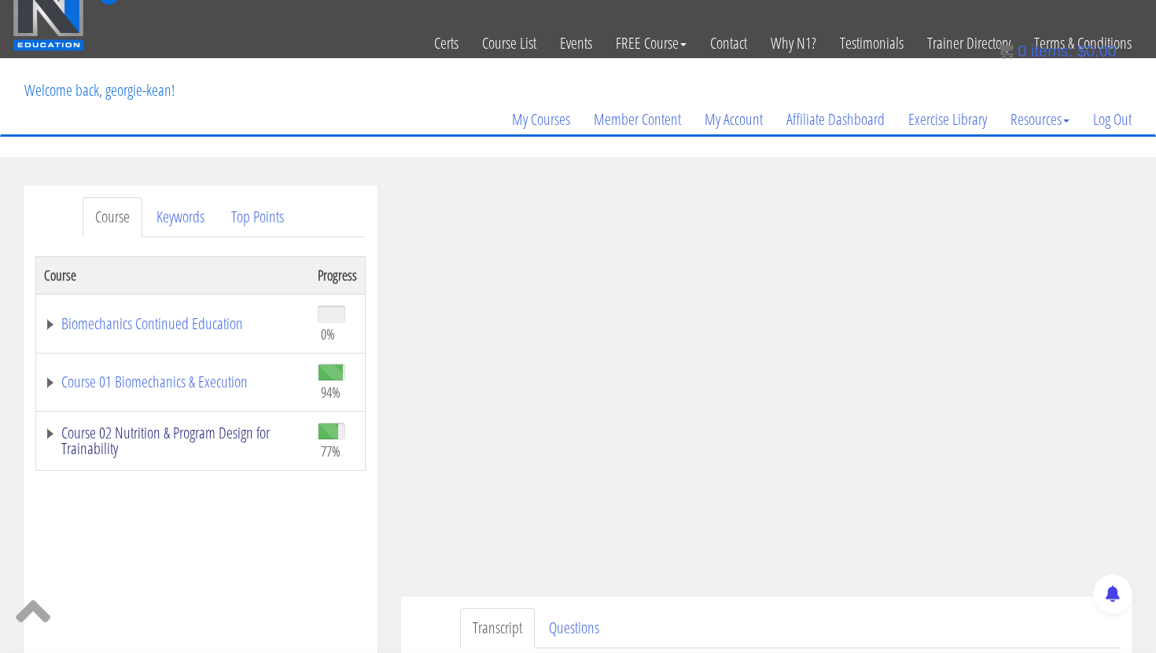
click at [96, 441] on link "Course 02 Nutrition & Program Design for Trainability" at bounding box center [173, 440] width 258 height 31
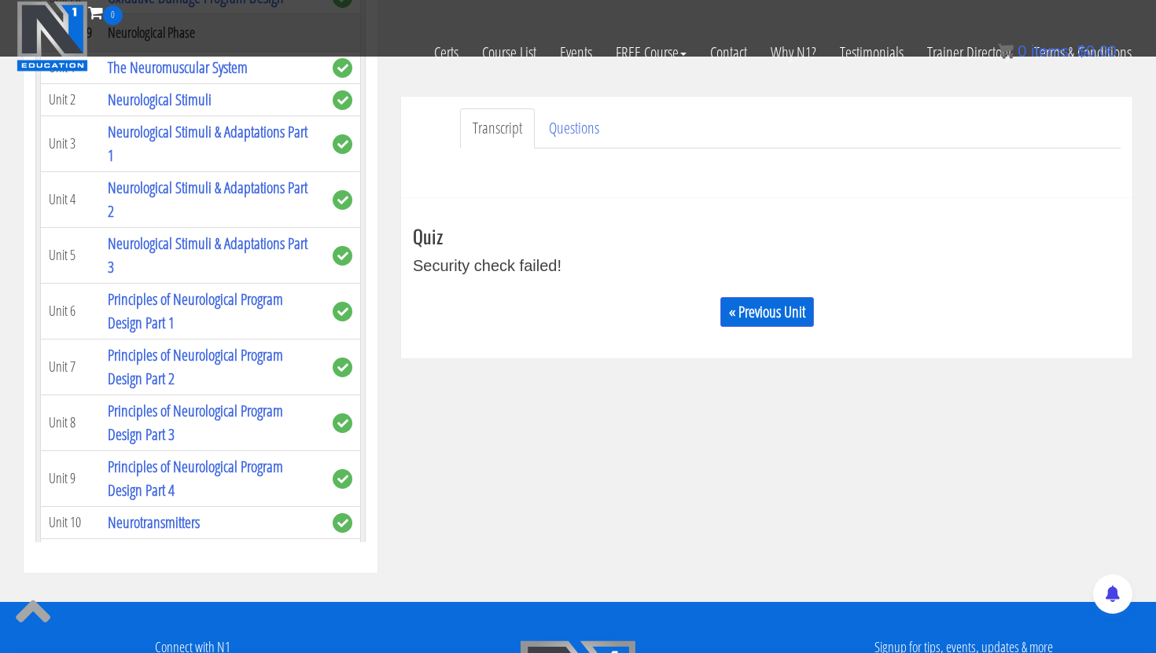
scroll to position [2730, 0]
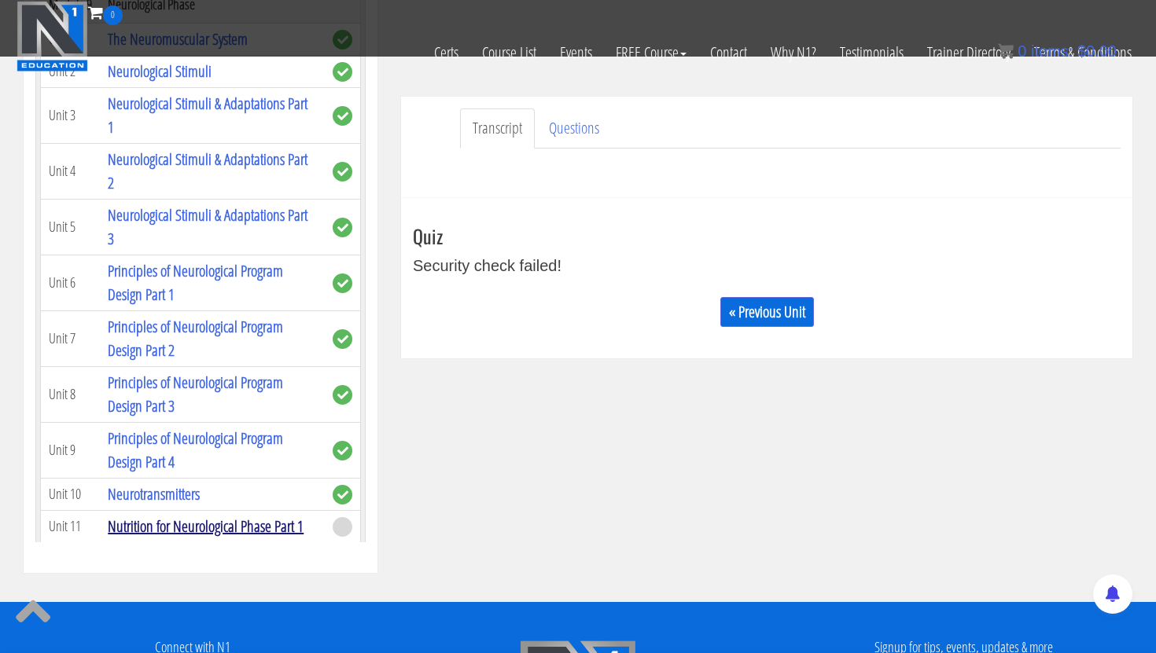
click at [178, 516] on link "Nutrition for Neurological Phase Part 1" at bounding box center [206, 526] width 196 height 21
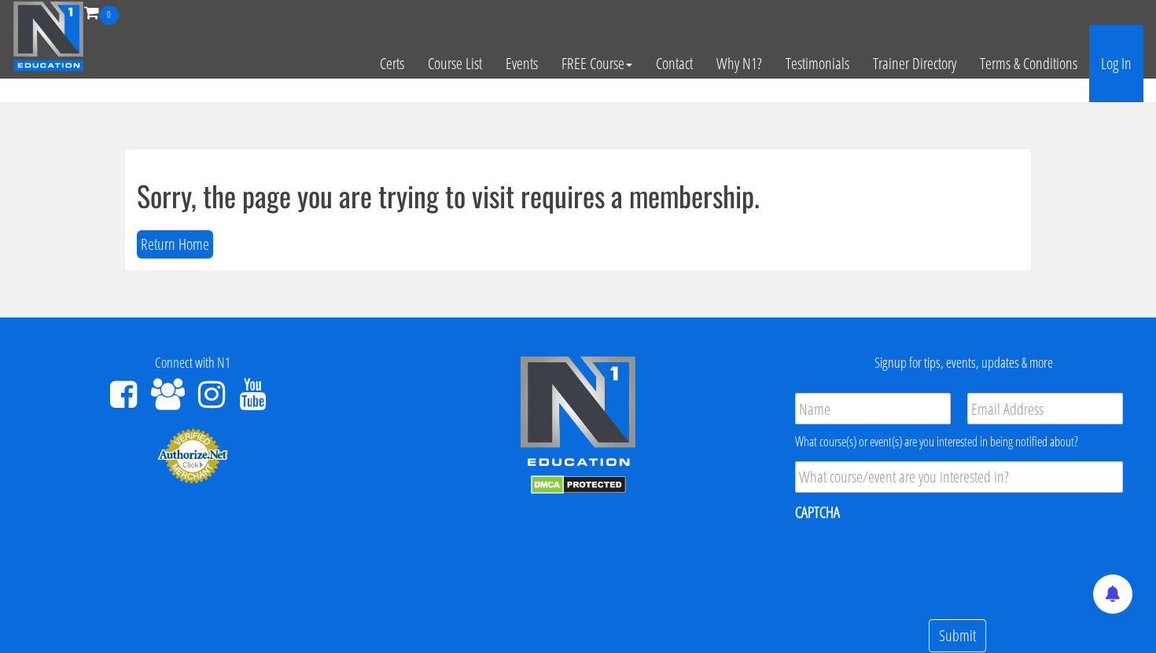
click at [1116, 72] on link "Log In" at bounding box center [1116, 63] width 54 height 77
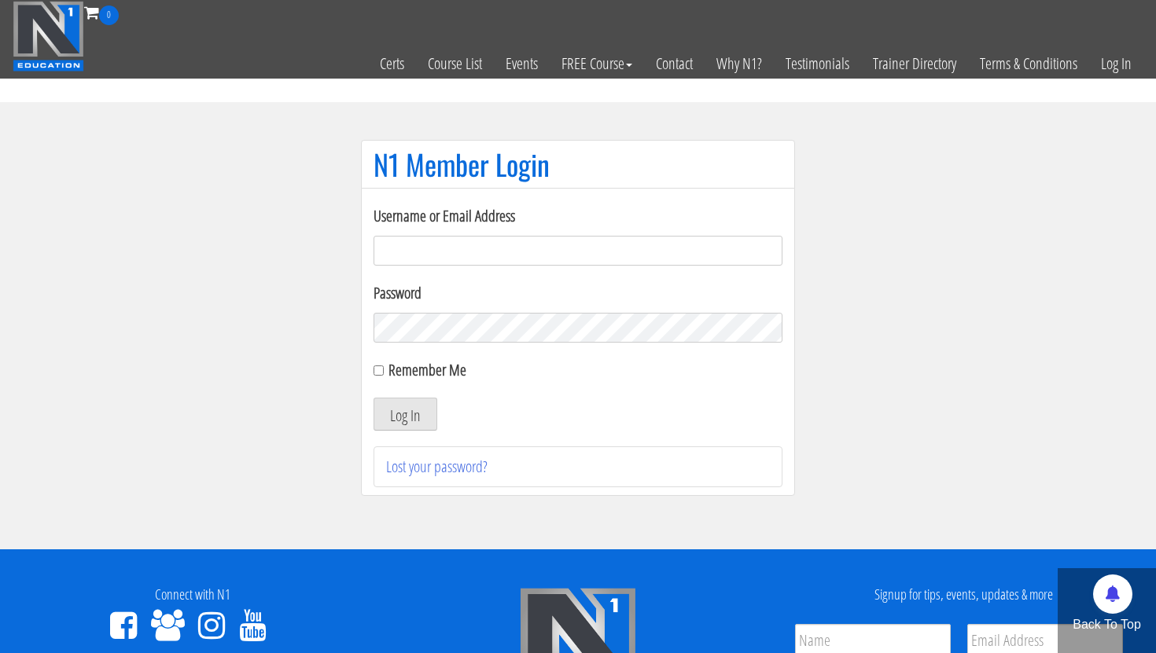
click at [407, 242] on input "Username or Email Address" at bounding box center [577, 251] width 409 height 30
type input "[EMAIL_ADDRESS][DOMAIN_NAME]"
click at [388, 400] on button "Log In" at bounding box center [405, 414] width 64 height 33
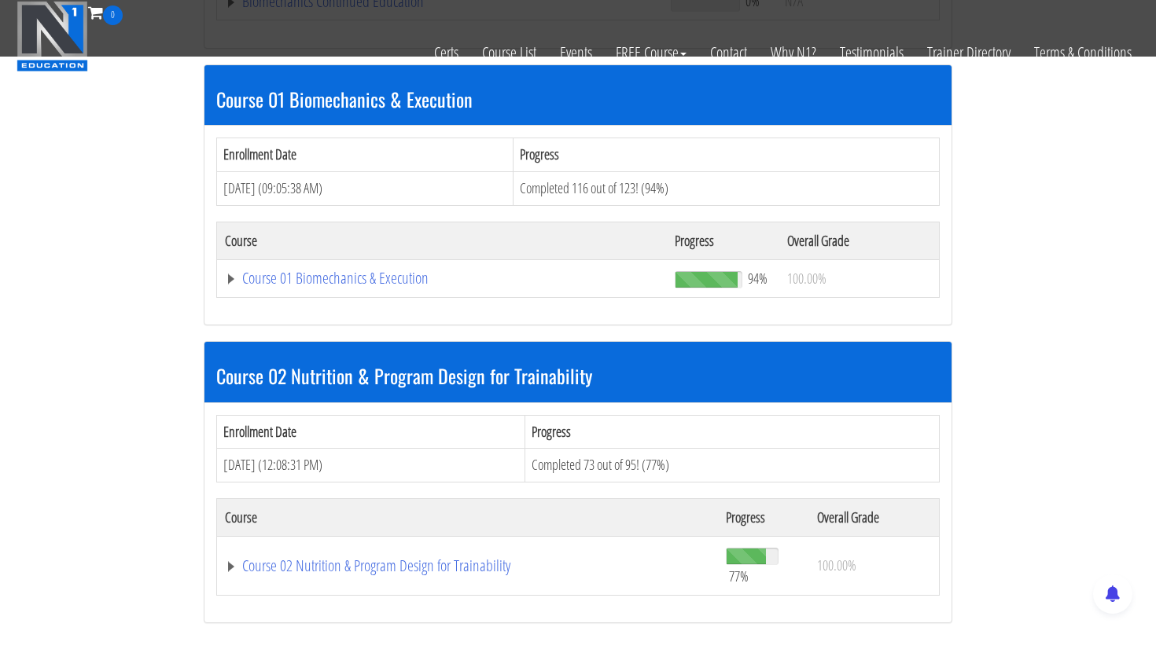
scroll to position [468, 0]
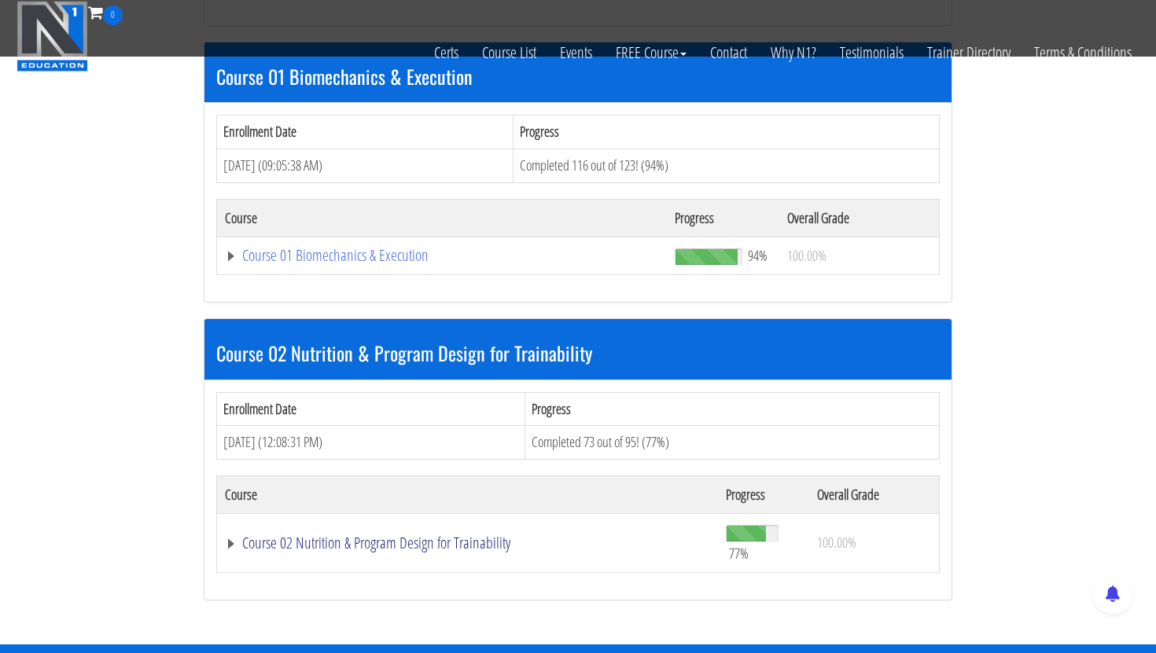
click at [323, 549] on link "Course 02 Nutrition & Program Design for Trainability" at bounding box center [467, 543] width 485 height 16
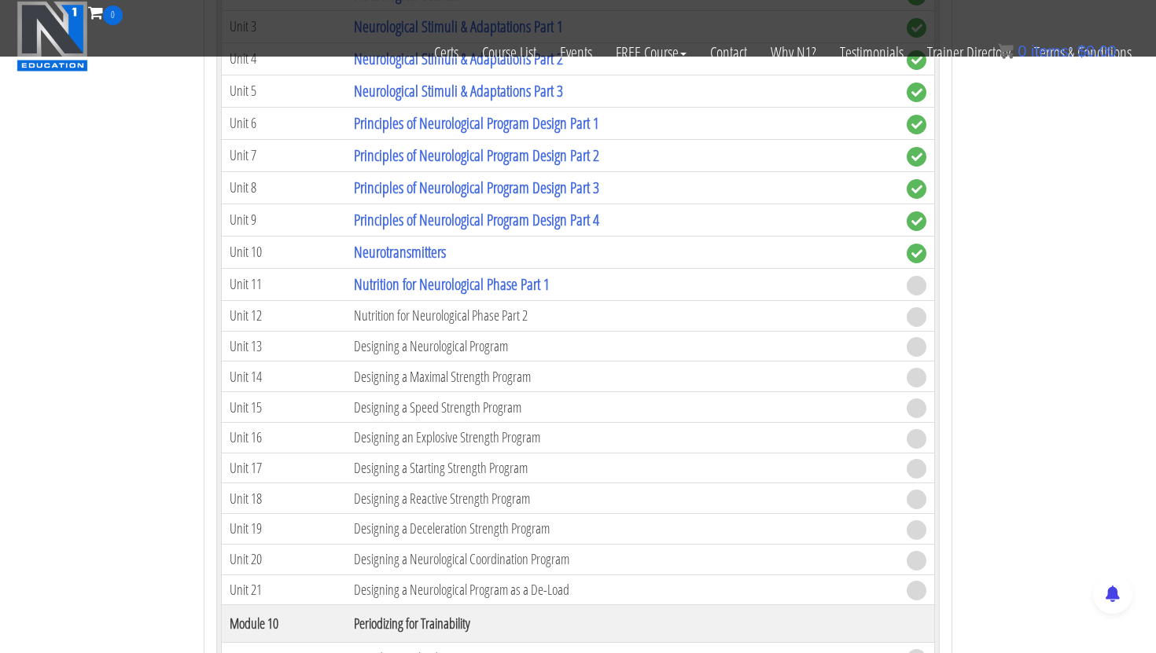
scroll to position [3515, 0]
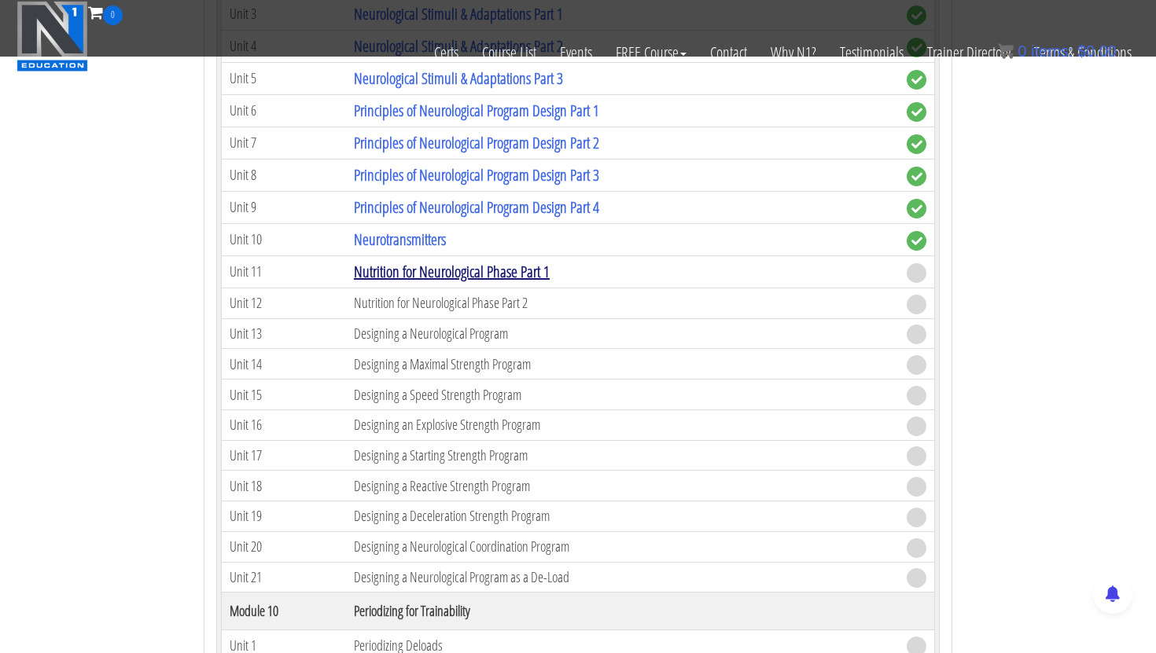
click at [430, 276] on link "Nutrition for Neurological Phase Part 1" at bounding box center [452, 271] width 196 height 21
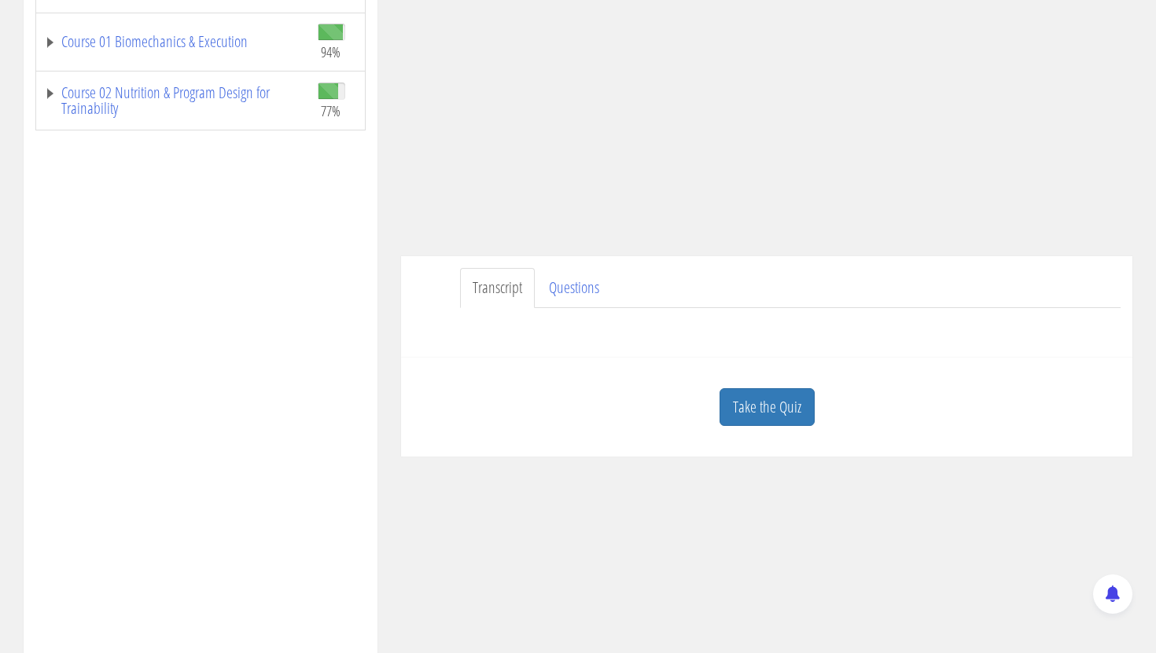
scroll to position [433, 0]
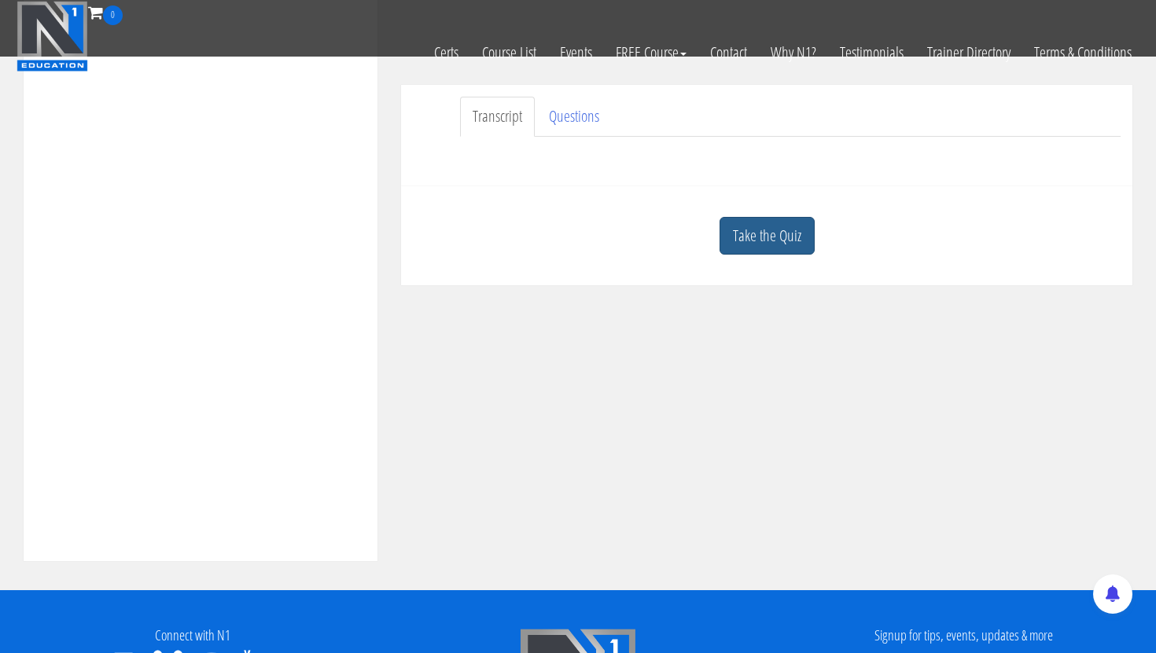
click at [756, 248] on link "Take the Quiz" at bounding box center [766, 236] width 95 height 39
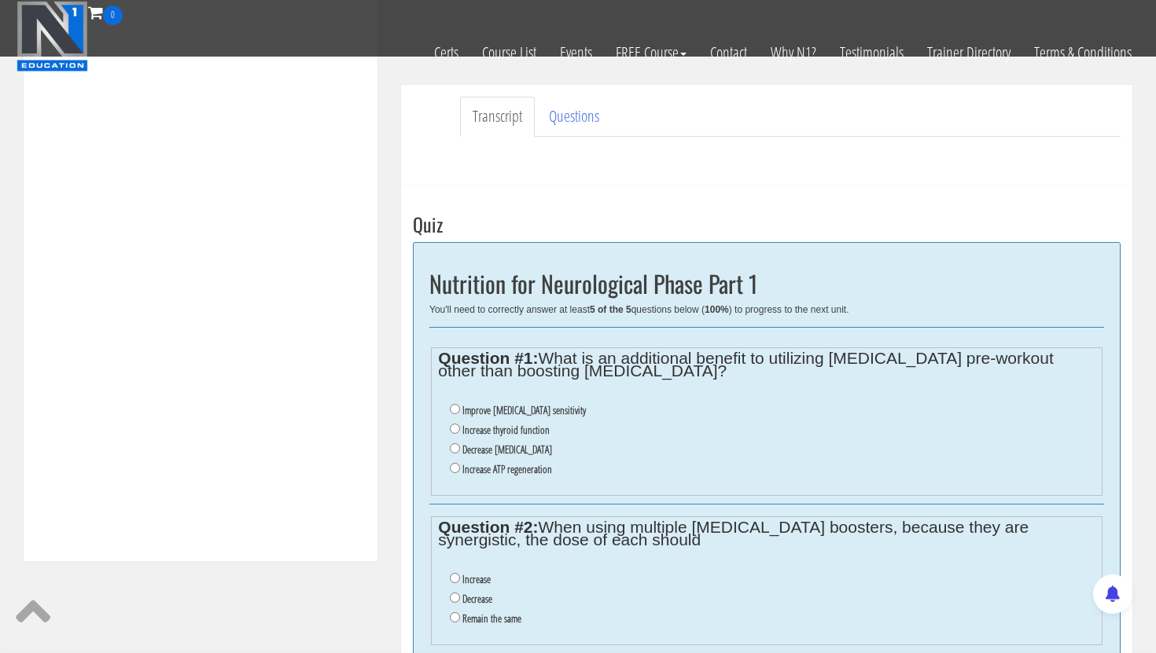
click at [454, 421] on li "Increase thyroid function" at bounding box center [772, 431] width 645 height 20
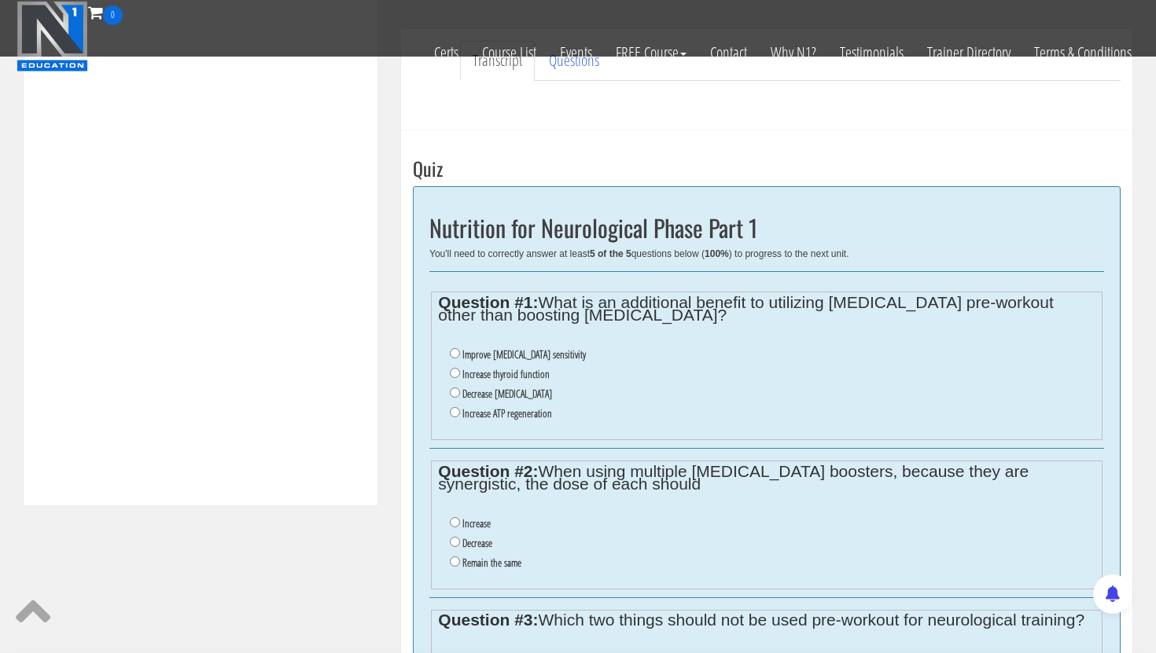
scroll to position [488, 0]
click at [454, 373] on input "Increase thyroid function" at bounding box center [455, 374] width 10 height 10
radio input "true"
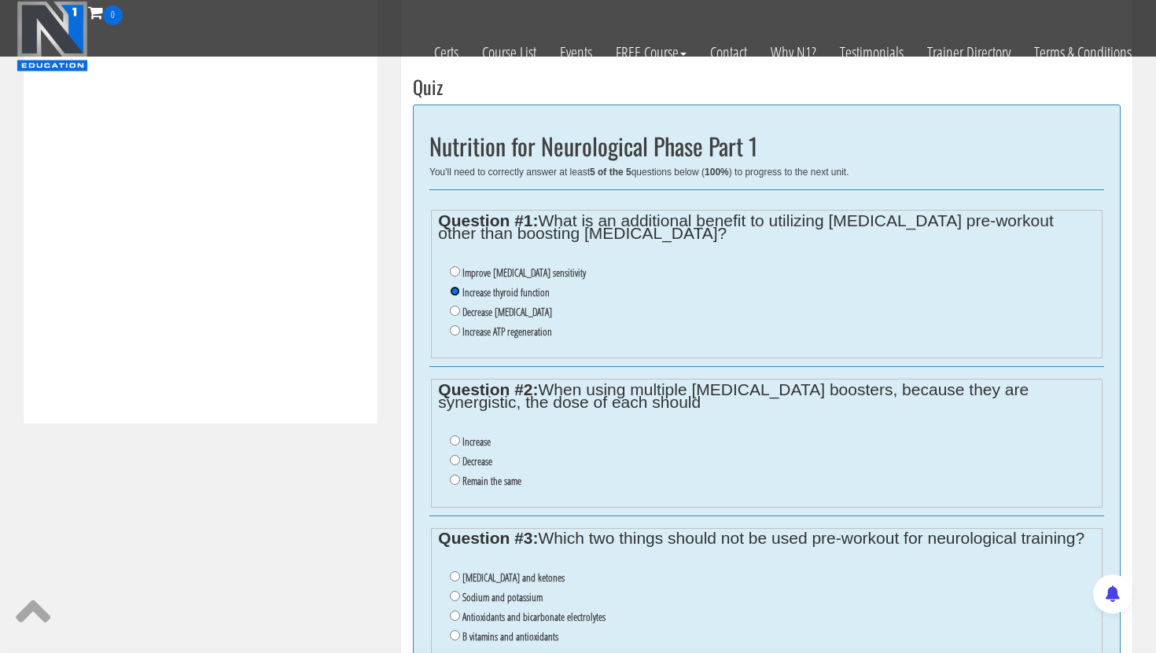
scroll to position [611, 0]
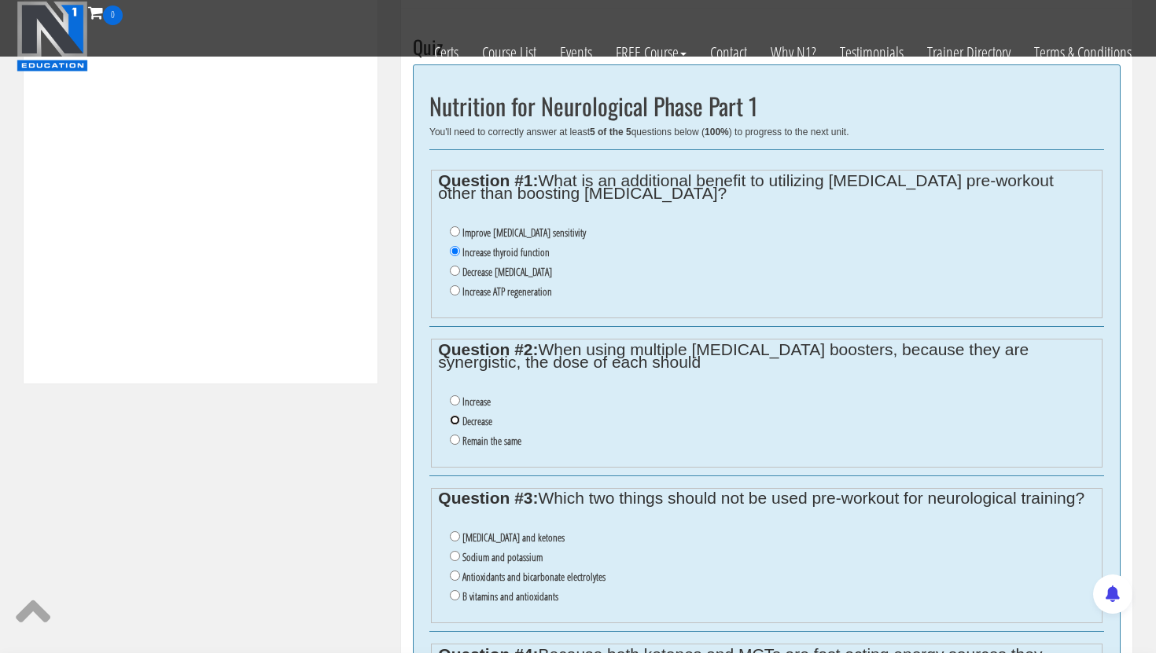
click at [454, 423] on input "Decrease" at bounding box center [455, 420] width 10 height 10
radio input "true"
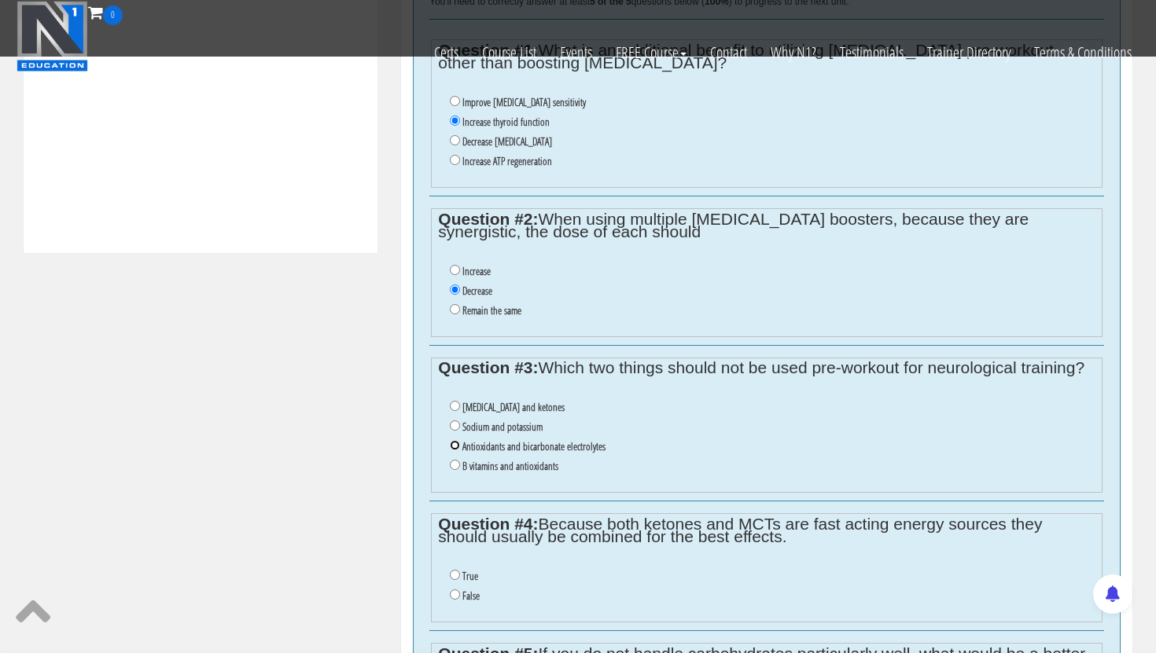
click at [454, 447] on input "Antioxidants and bicarbonate electrolytes" at bounding box center [455, 445] width 10 height 10
radio input "true"
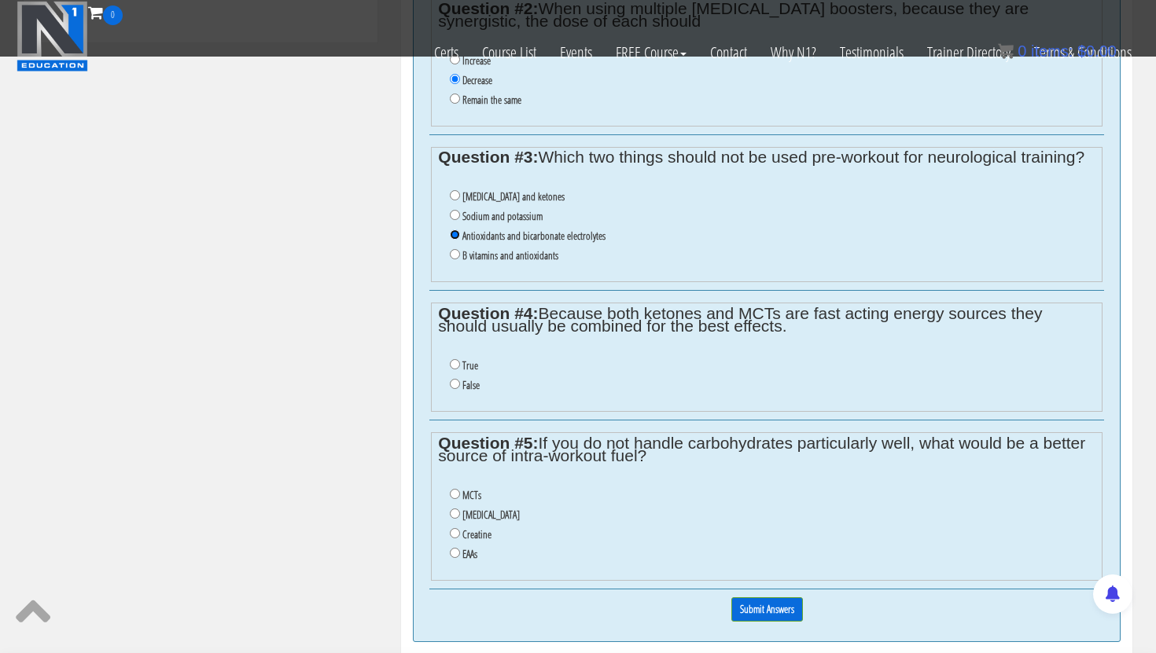
scroll to position [955, 0]
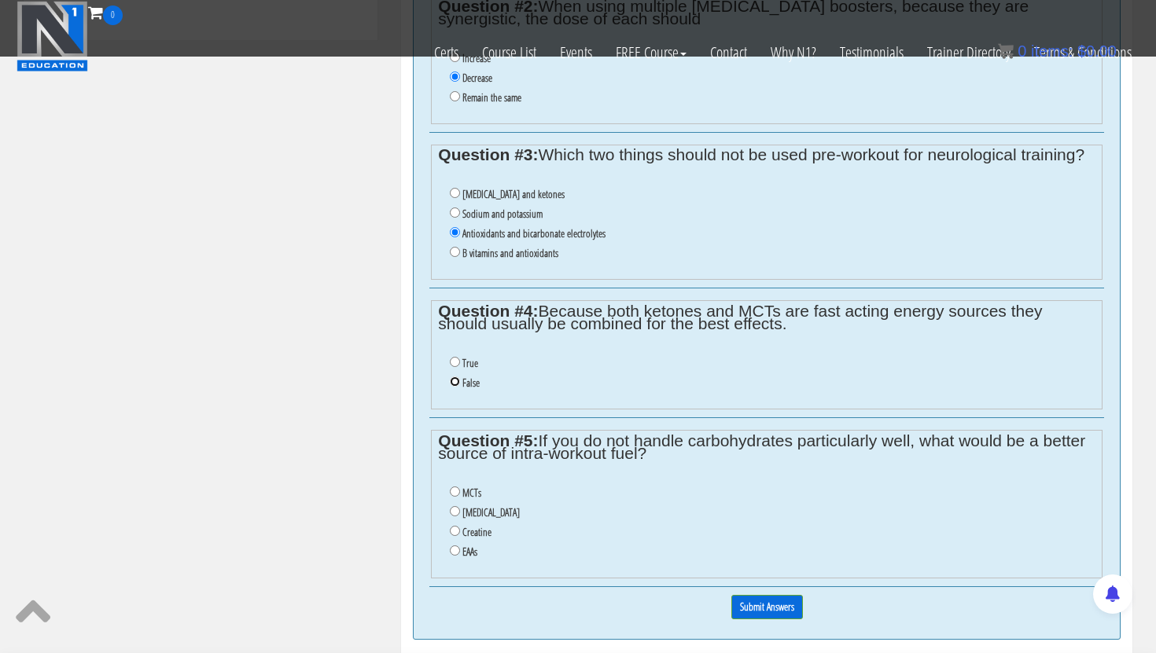
click at [455, 379] on input "False" at bounding box center [455, 382] width 10 height 10
radio input "true"
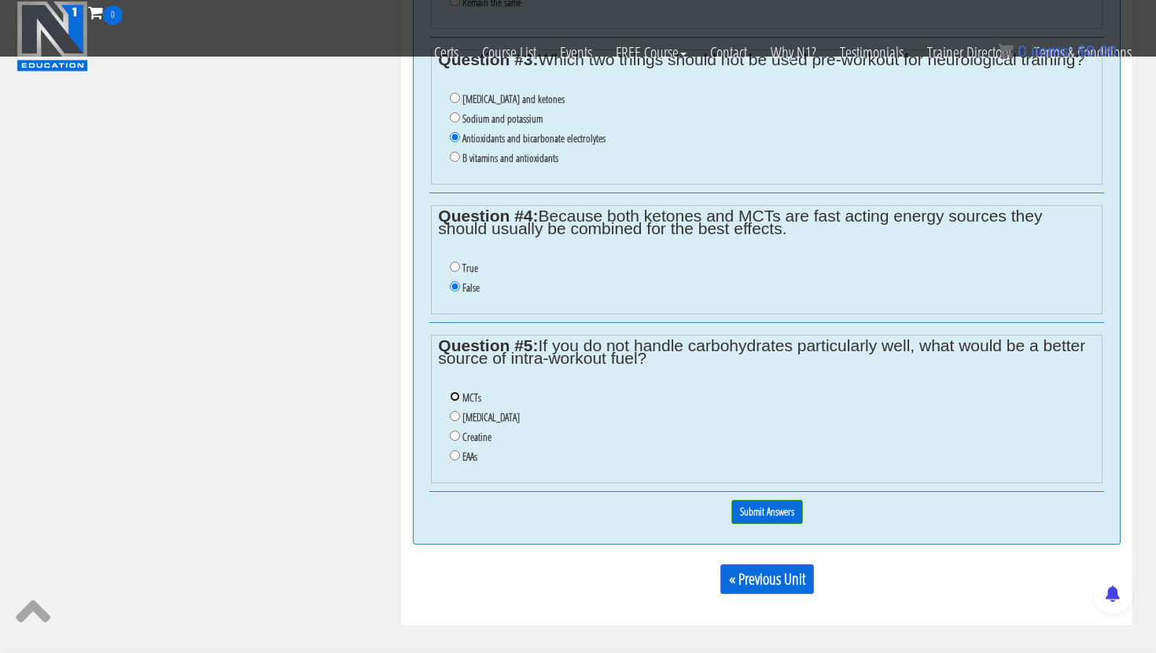
click at [455, 398] on input "MCTs" at bounding box center [455, 397] width 10 height 10
radio input "true"
click at [787, 495] on div "0% Submit Answers" at bounding box center [766, 512] width 675 height 40
click at [758, 510] on input "Submit Answers" at bounding box center [767, 512] width 72 height 24
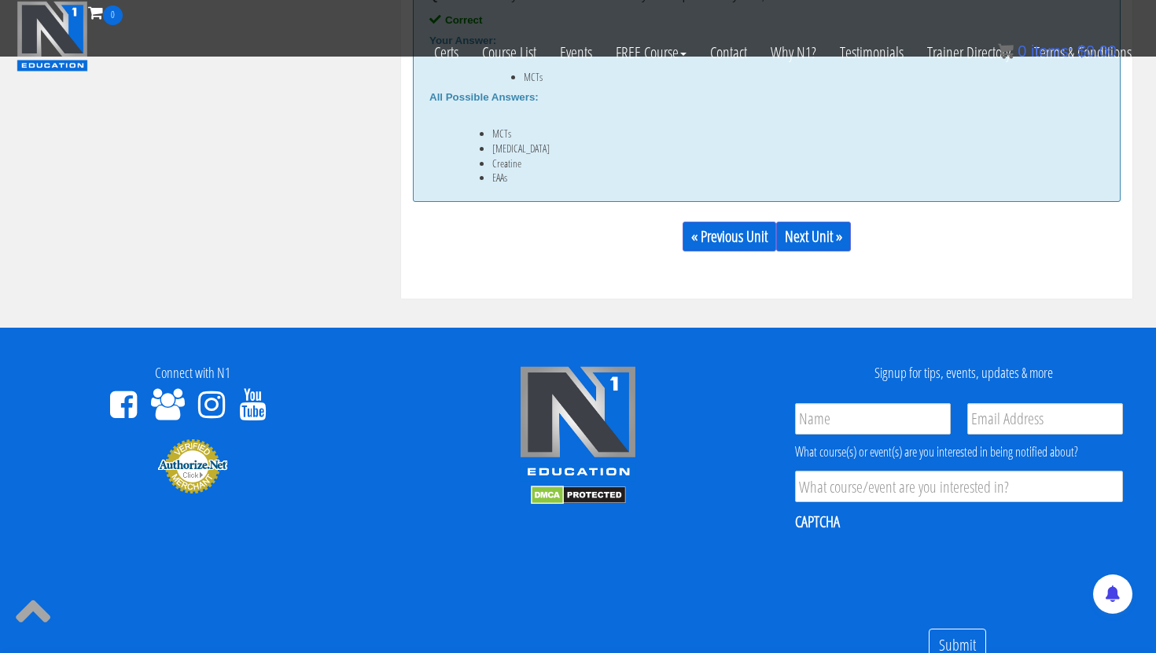
scroll to position [1558, 0]
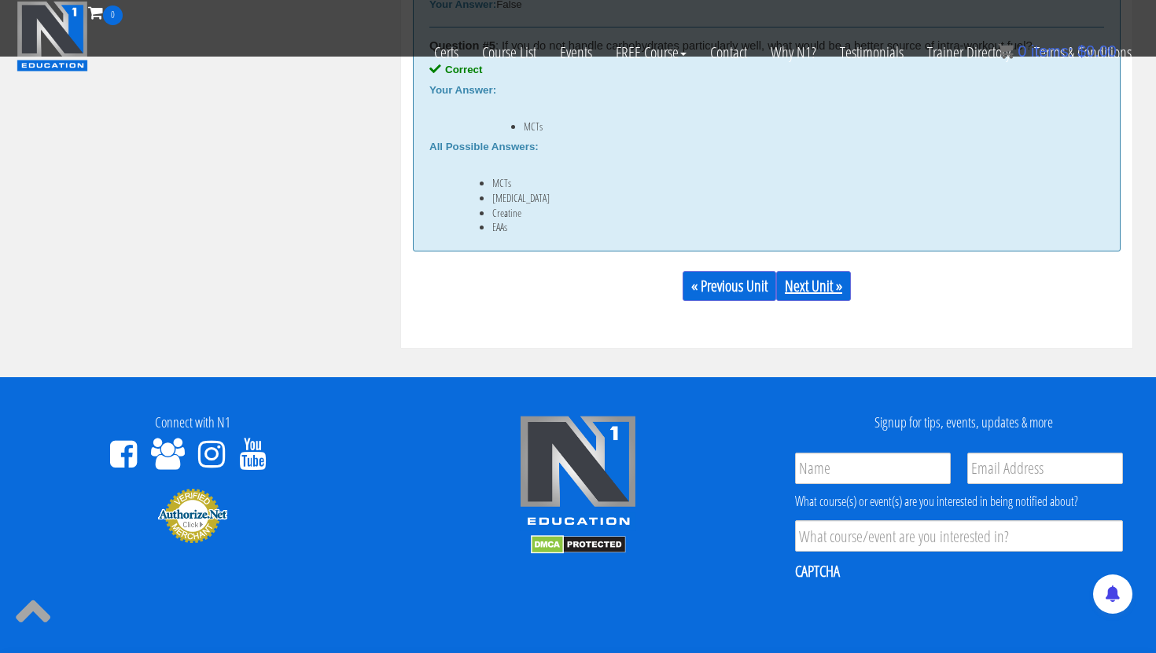
click at [809, 281] on link "Next Unit »" at bounding box center [813, 286] width 75 height 30
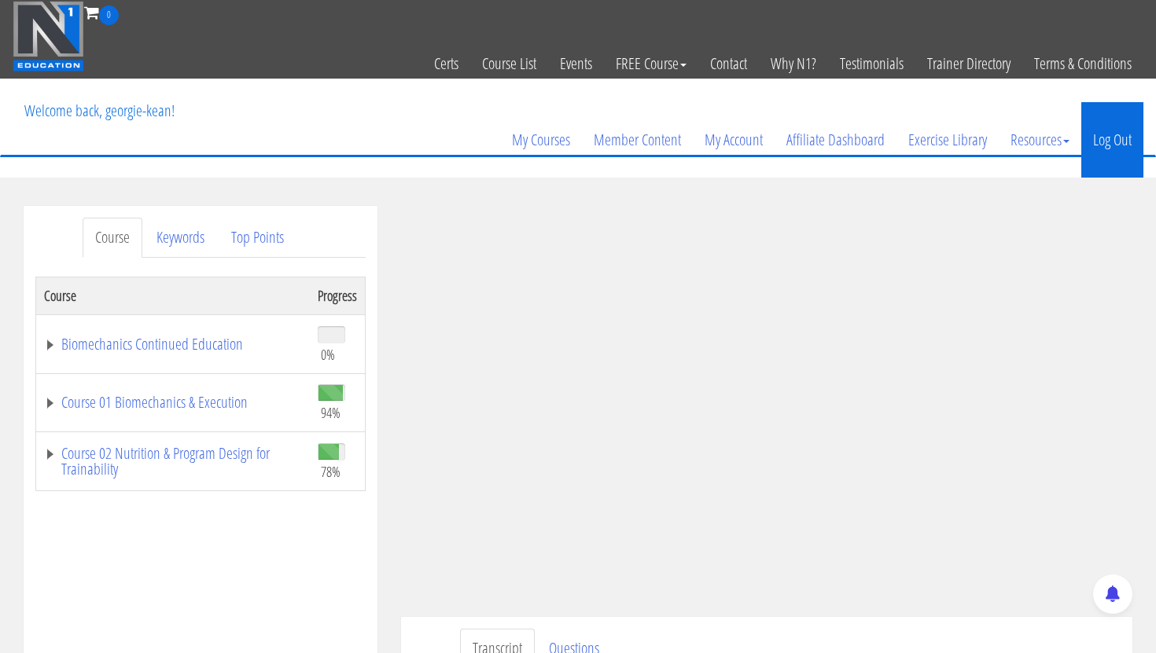
click at [1110, 146] on link "Log Out" at bounding box center [1112, 139] width 62 height 75
